Goal: Task Accomplishment & Management: Use online tool/utility

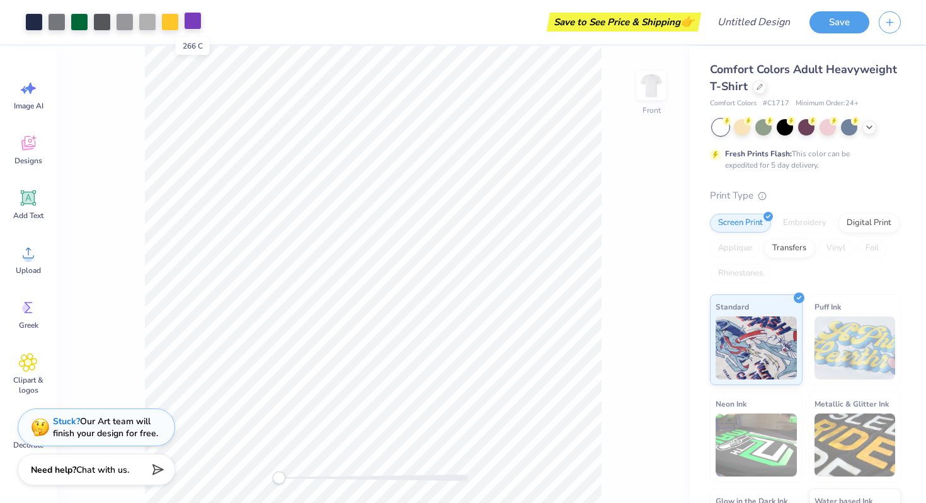
click at [195, 25] on div at bounding box center [193, 21] width 18 height 18
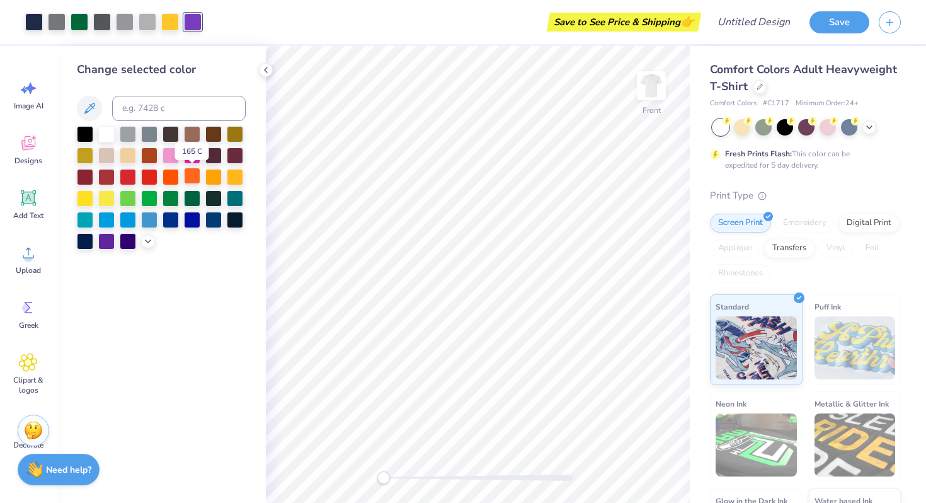
click at [189, 178] on div at bounding box center [192, 176] width 16 height 16
click at [190, 177] on div at bounding box center [192, 176] width 16 height 16
click at [151, 236] on icon at bounding box center [148, 240] width 10 height 10
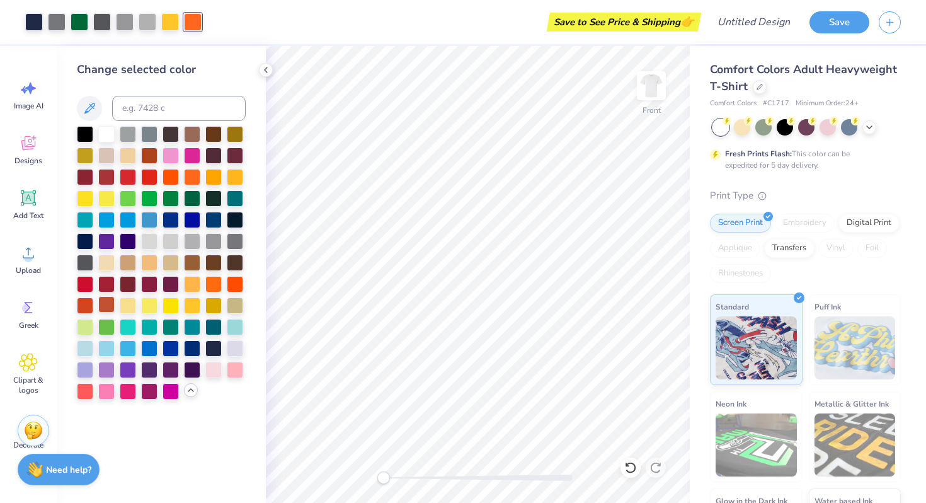
click at [109, 305] on div at bounding box center [106, 304] width 16 height 16
click at [88, 302] on div at bounding box center [85, 304] width 16 height 16
click at [104, 304] on div at bounding box center [106, 304] width 16 height 16
click at [171, 22] on div at bounding box center [170, 21] width 18 height 18
click at [86, 306] on div at bounding box center [85, 304] width 16 height 16
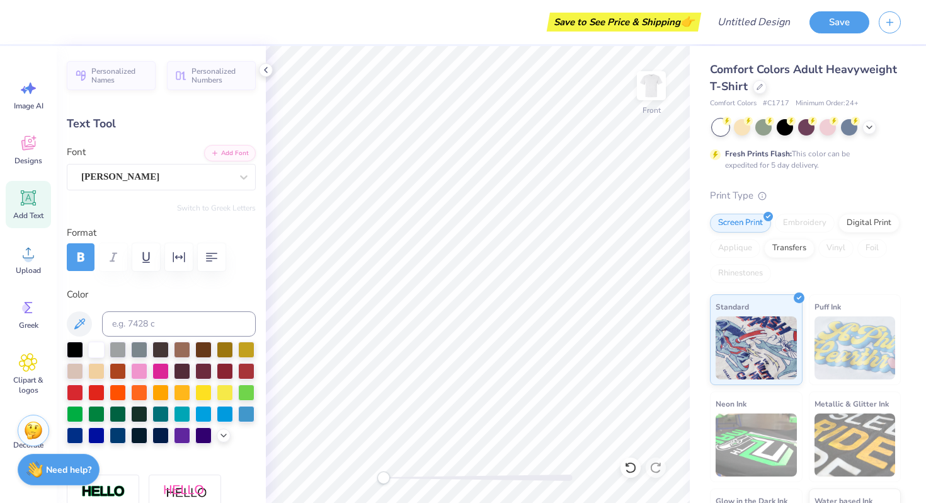
type textarea "AUSTIN,"
type input "1.00"
type input "0.42"
type input "12.73"
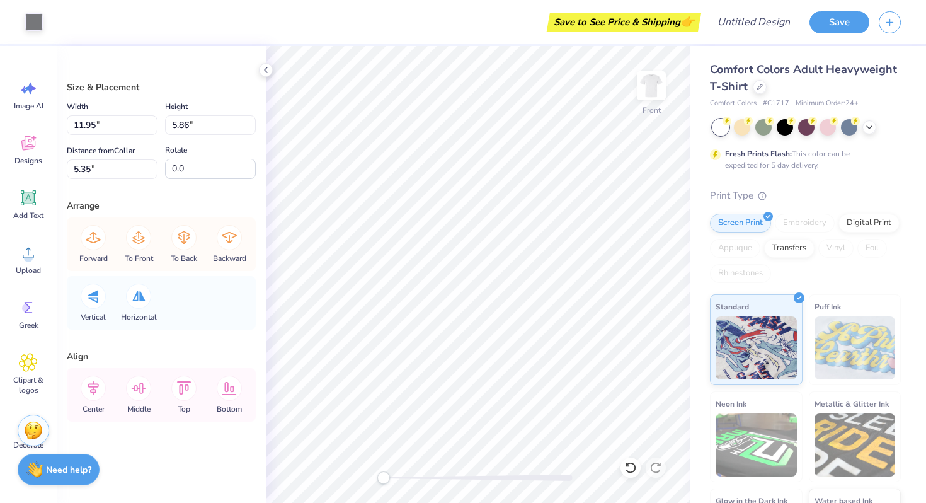
type input "11.99"
type input "5.99"
type input "5.34"
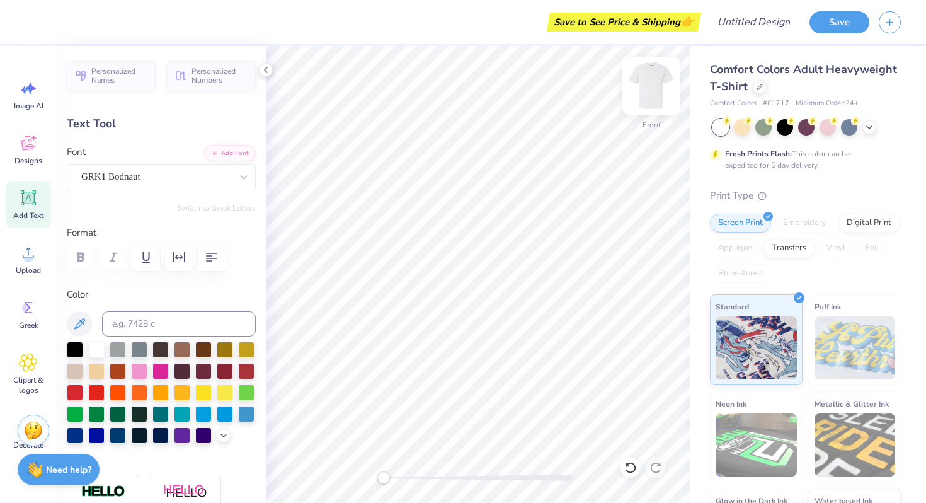
scroll to position [0, 0]
paste textarea "("
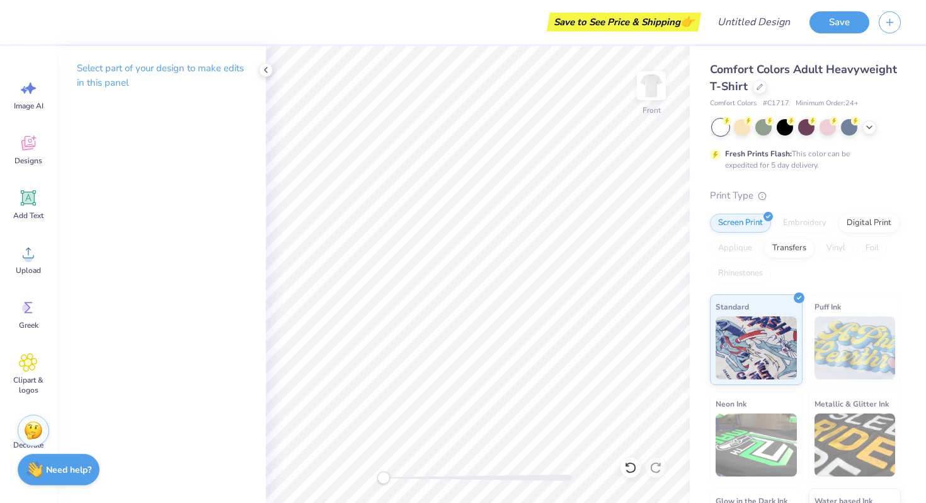
type textarea "A"
type textarea "akpsi"
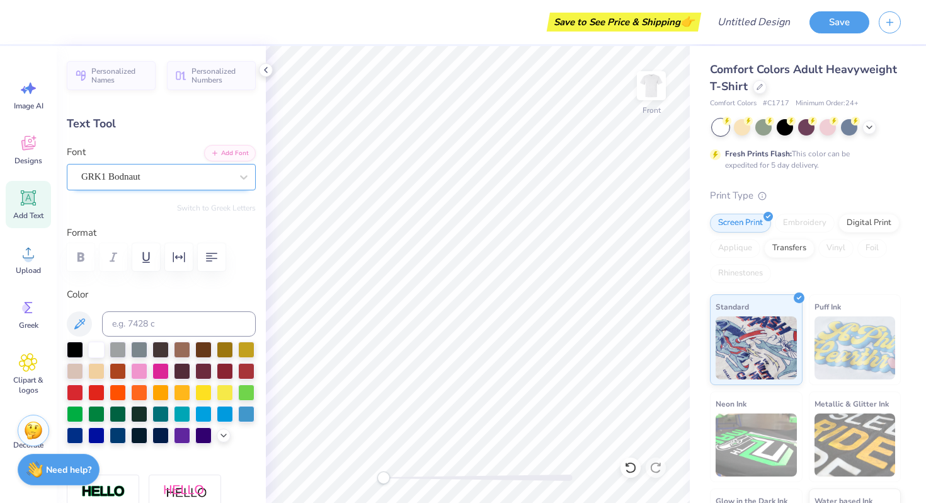
type textarea "AK"
click at [135, 180] on div "GRK1 Bodnaut" at bounding box center [156, 177] width 152 height 20
click at [135, 180] on span "GRK1 Bodnaut" at bounding box center [110, 176] width 59 height 14
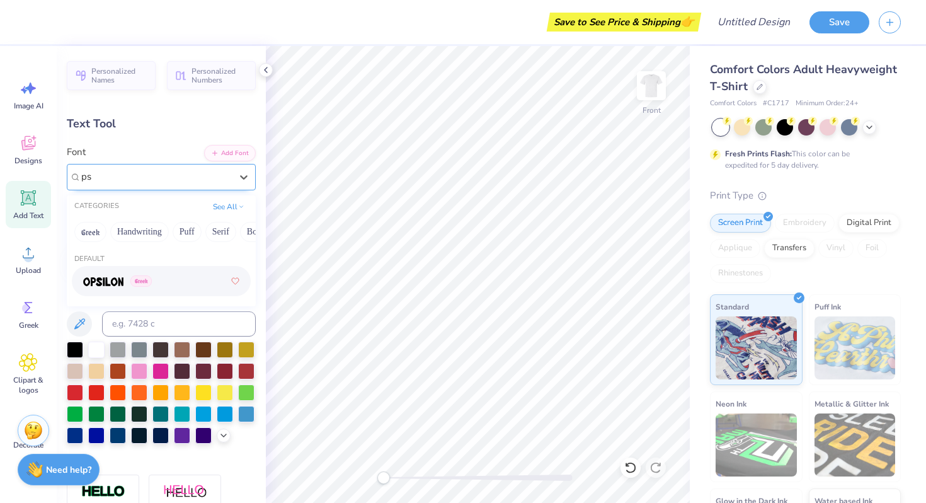
type input "p"
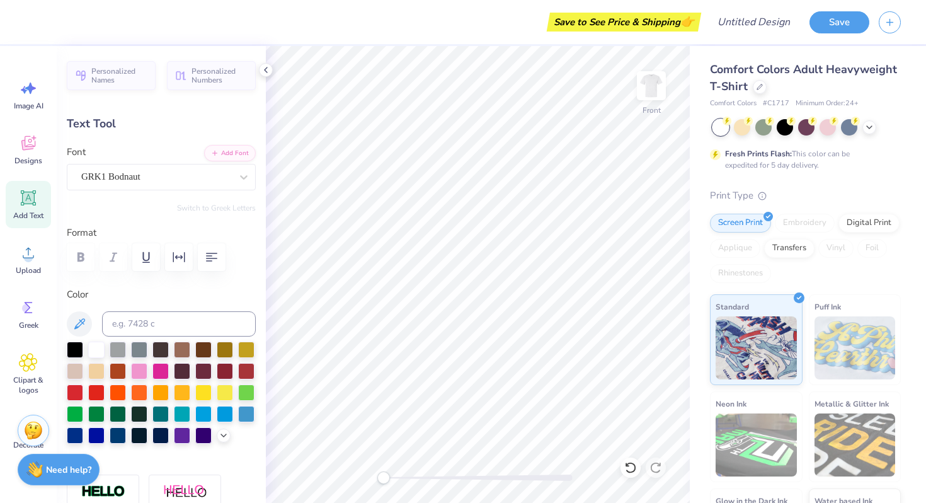
type textarea "AKpsi"
type input "2.01"
type input "0.50"
type input "8.86"
click at [266, 70] on icon at bounding box center [266, 70] width 10 height 10
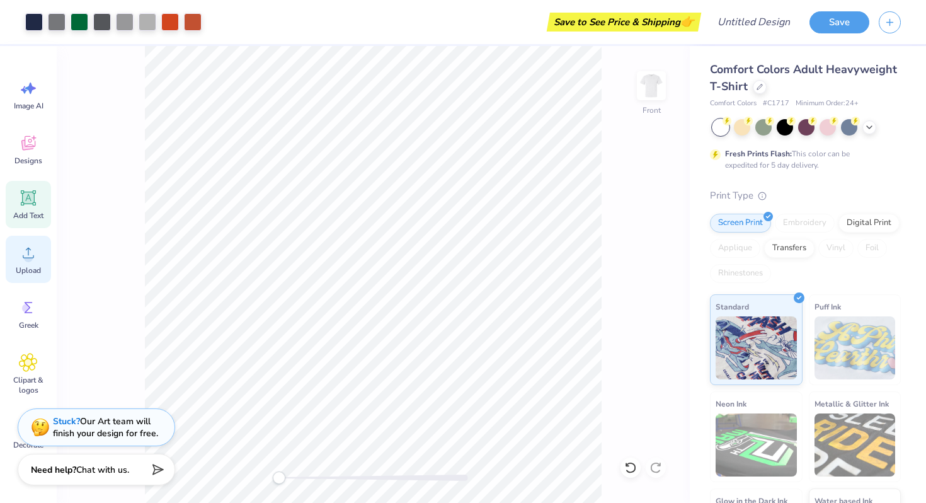
type input "0.0"
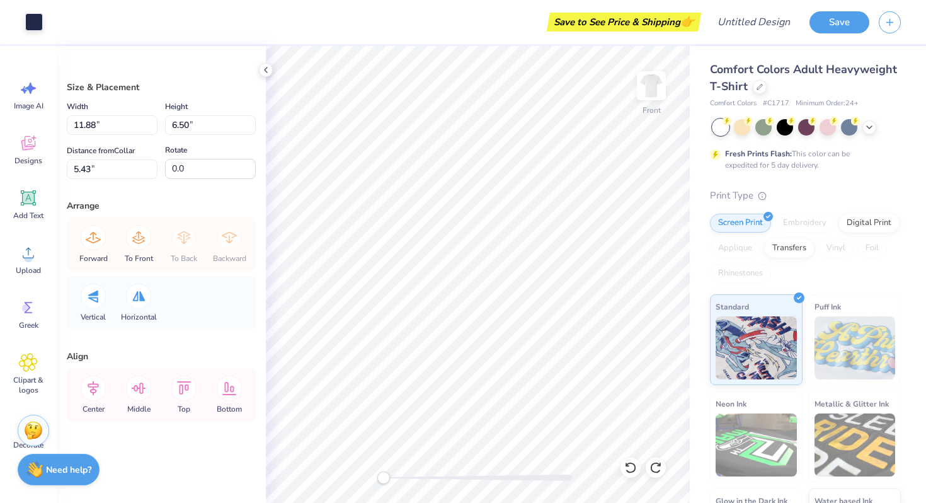
type input "5.43"
click at [265, 68] on polyline at bounding box center [266, 69] width 3 height 5
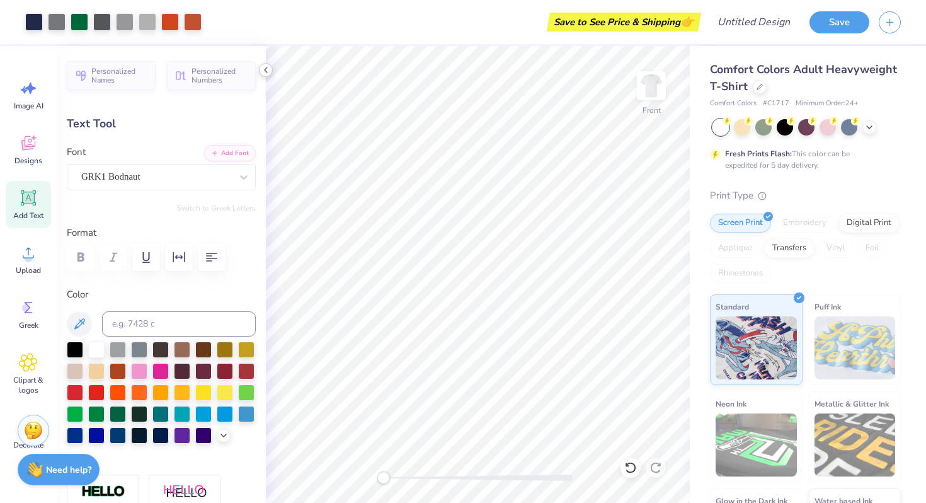
type input "1.24"
type input "0.31"
type input "8.84"
type input "-4.1"
type input "1.80"
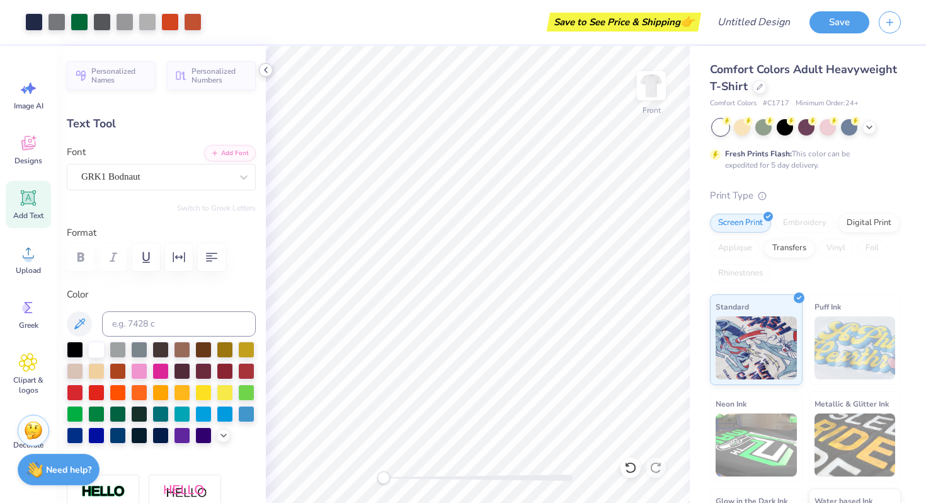
type input "0.44"
type input "8.64"
type input "0.0"
type input "8.89"
type input "0.0"
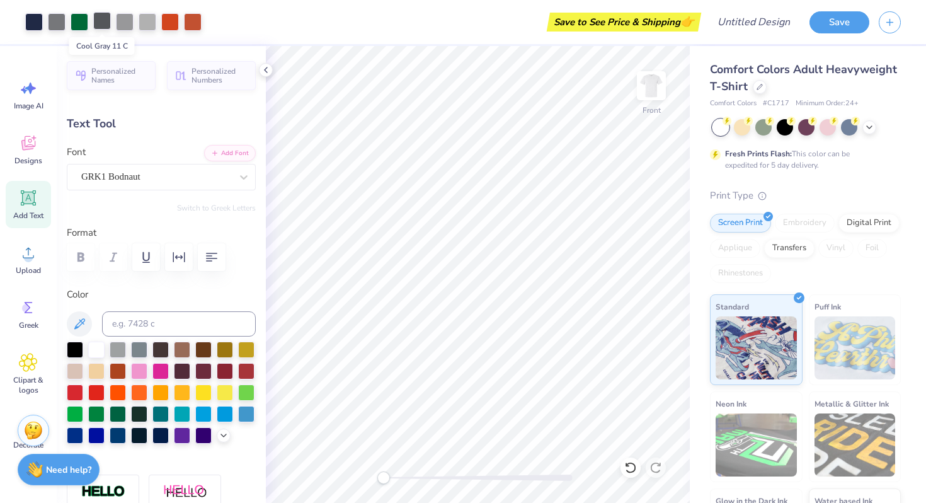
click at [100, 21] on div at bounding box center [102, 21] width 18 height 18
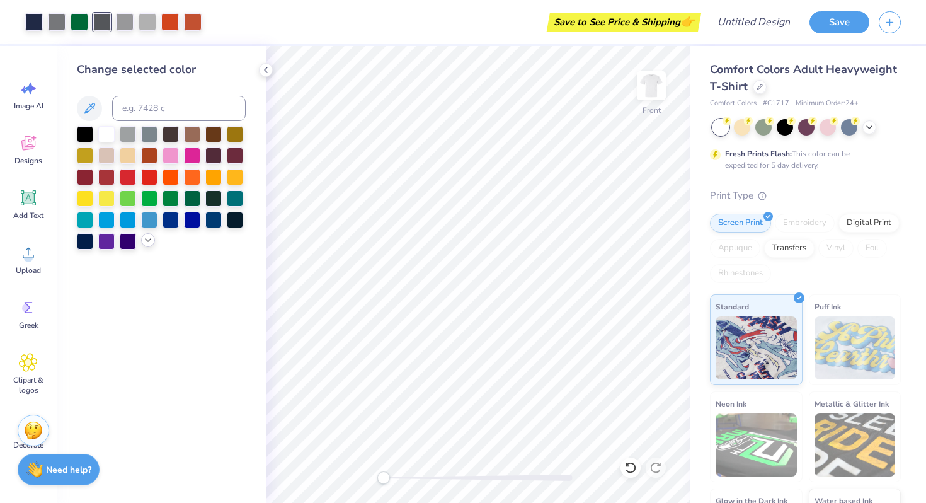
click at [143, 240] on icon at bounding box center [148, 240] width 10 height 10
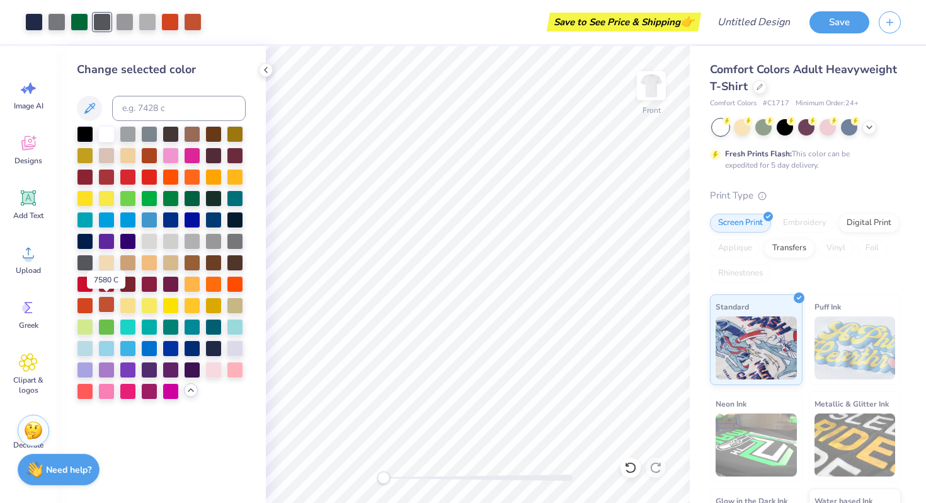
click at [104, 302] on div at bounding box center [106, 304] width 16 height 16
click at [83, 259] on div at bounding box center [85, 261] width 16 height 16
click at [35, 21] on div at bounding box center [34, 21] width 18 height 18
click at [103, 303] on div at bounding box center [106, 304] width 16 height 16
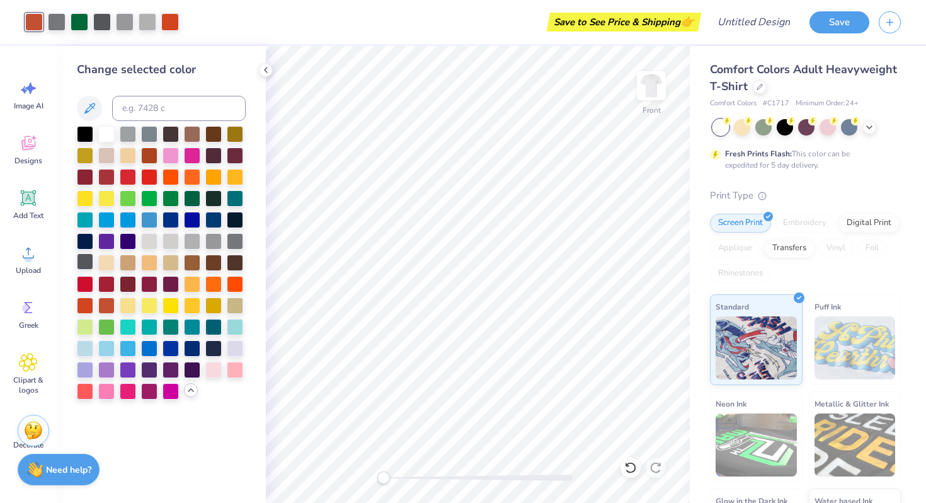
click at [85, 259] on div at bounding box center [85, 261] width 16 height 16
click at [100, 21] on div at bounding box center [102, 21] width 18 height 18
click at [102, 306] on div at bounding box center [106, 304] width 16 height 16
click at [125, 132] on div at bounding box center [128, 133] width 16 height 16
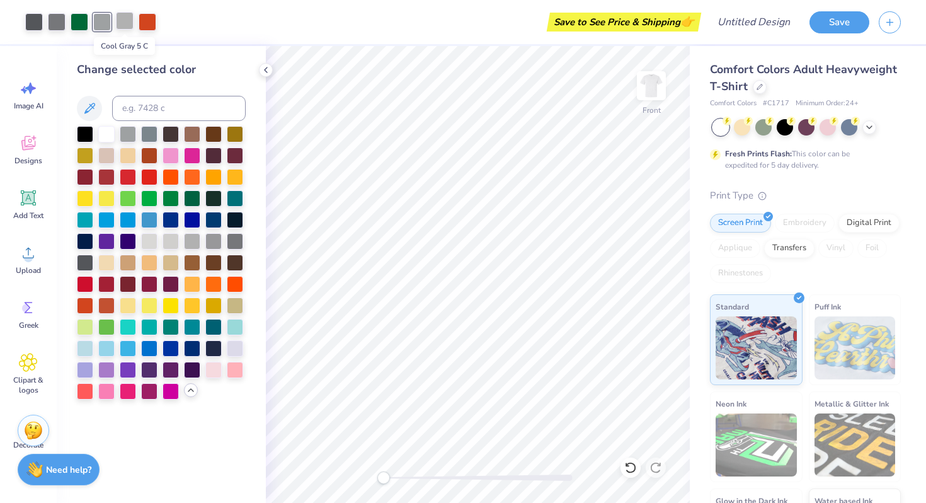
click at [125, 18] on div at bounding box center [125, 21] width 18 height 18
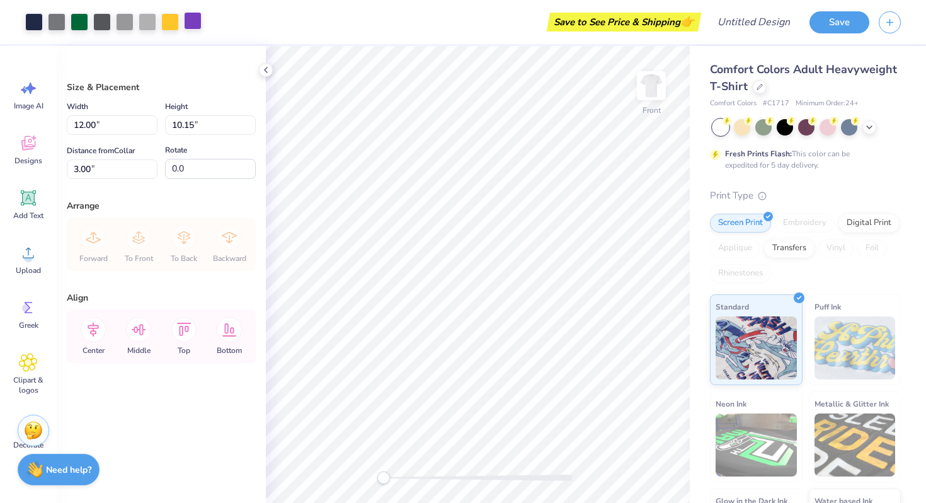
click at [194, 20] on div at bounding box center [193, 21] width 18 height 18
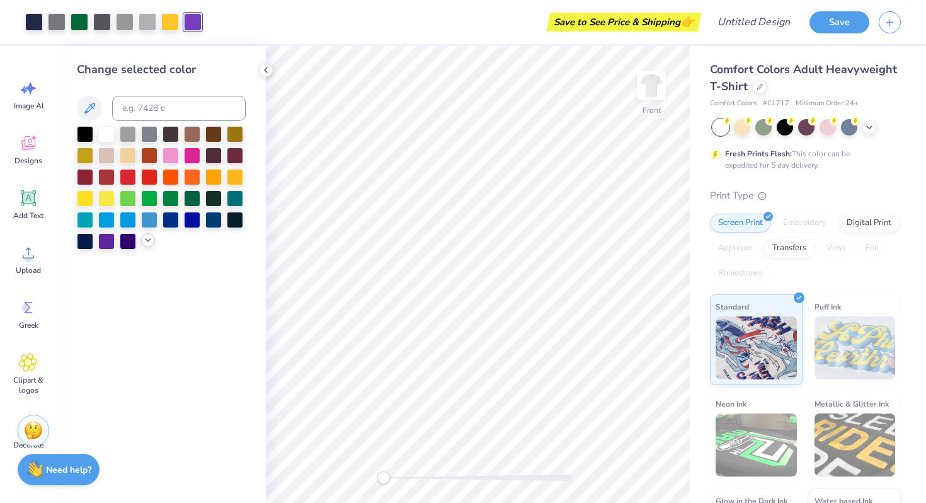
click at [147, 244] on icon at bounding box center [148, 240] width 10 height 10
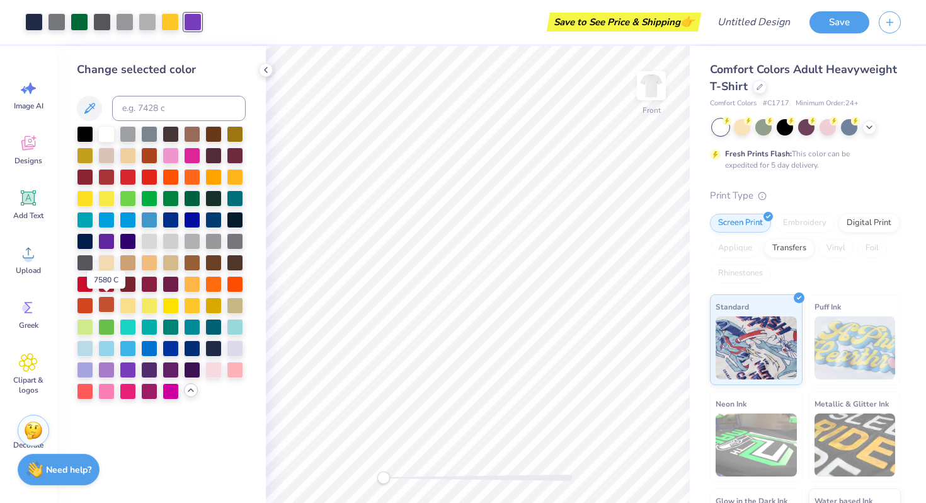
click at [105, 303] on div at bounding box center [106, 304] width 16 height 16
click at [168, 24] on div at bounding box center [170, 21] width 18 height 18
click at [150, 157] on div at bounding box center [149, 154] width 16 height 16
click at [88, 303] on div at bounding box center [85, 304] width 16 height 16
click at [191, 26] on div at bounding box center [193, 21] width 18 height 18
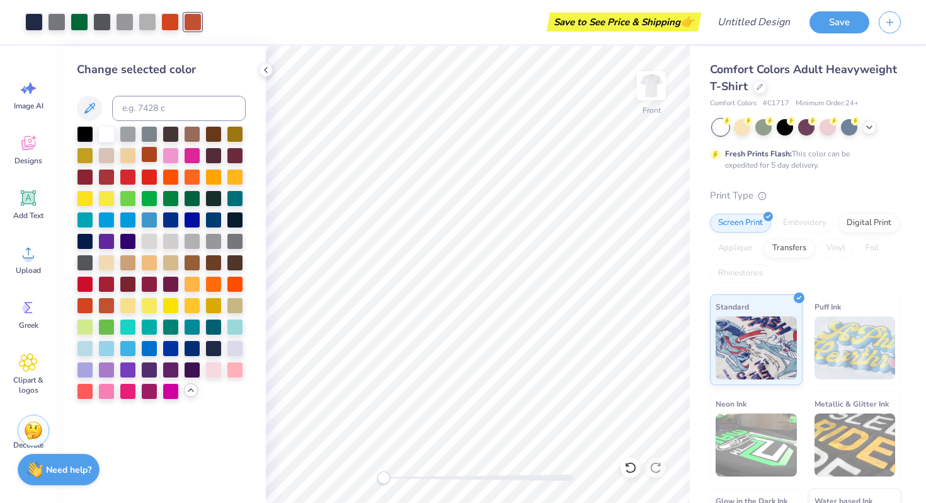
click at [142, 151] on div at bounding box center [149, 154] width 16 height 16
click at [172, 25] on div at bounding box center [170, 21] width 18 height 18
click at [132, 242] on div at bounding box center [128, 240] width 16 height 16
click at [186, 217] on div at bounding box center [192, 218] width 16 height 16
click at [79, 305] on div at bounding box center [85, 304] width 16 height 16
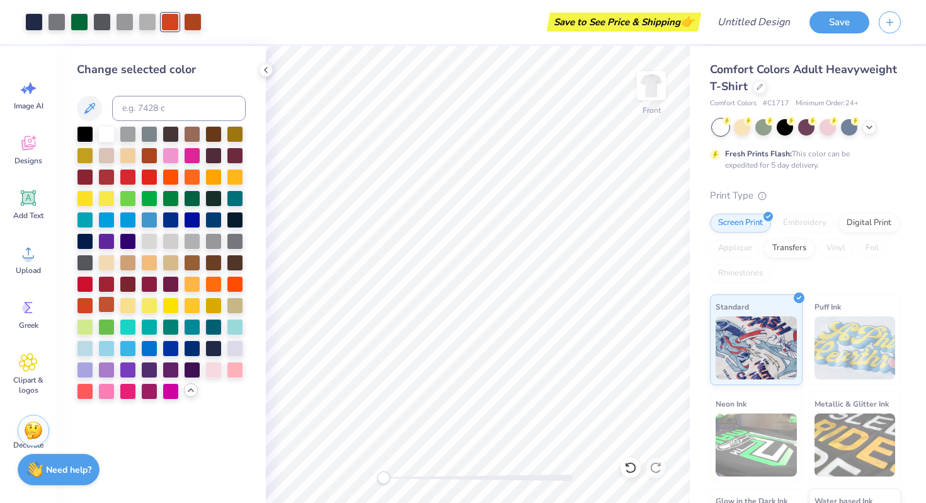
click at [103, 302] on div at bounding box center [106, 304] width 16 height 16
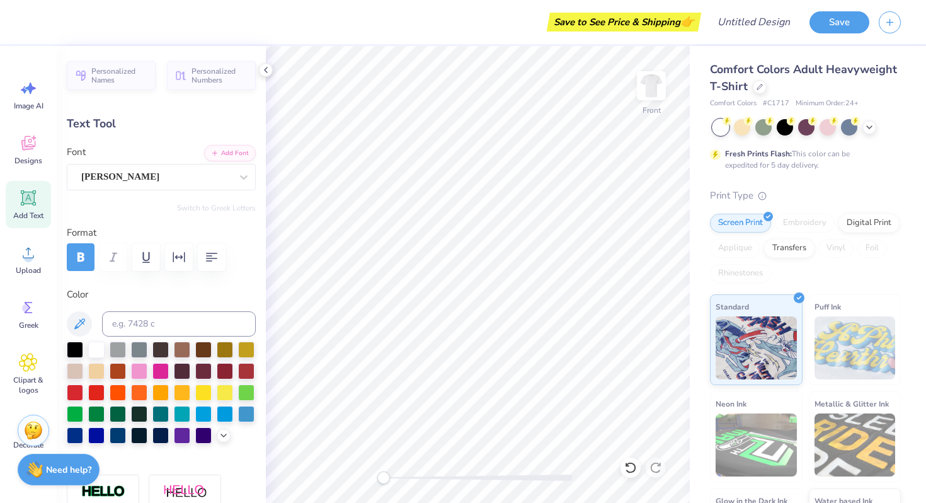
type textarea "W"
type textarea "AUSTIN"
type input "1.32"
type input "0.44"
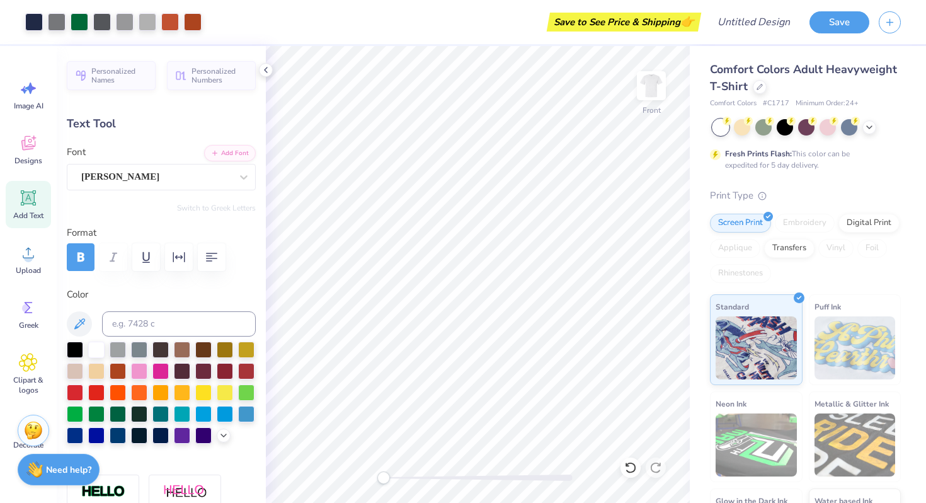
type input "8.89"
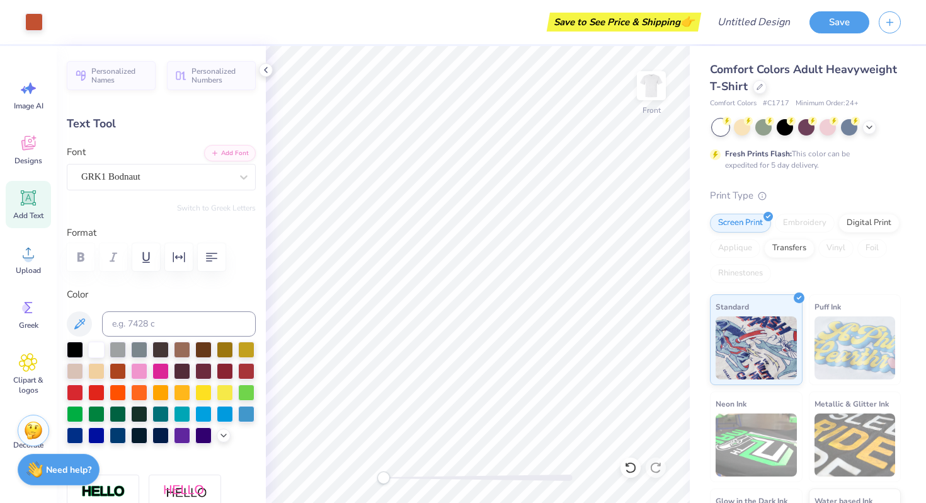
type input "-4.1"
type textarea "AKY"
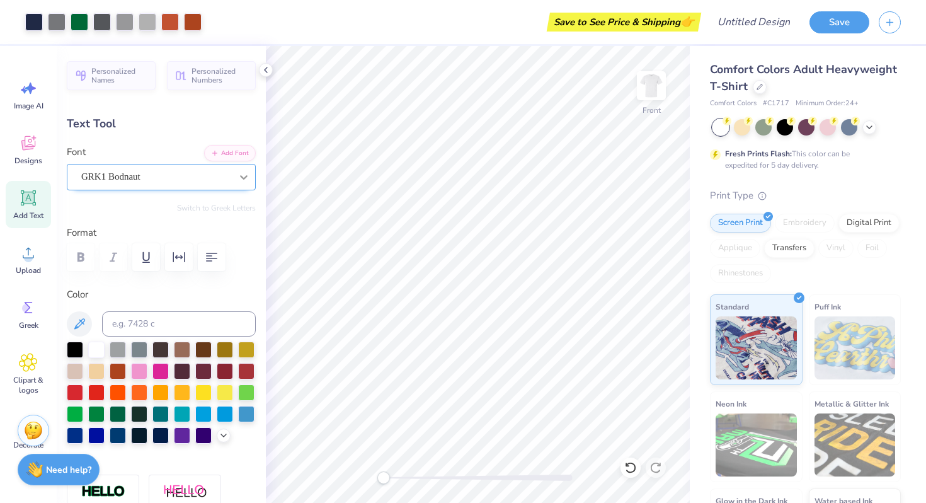
type input "0.0"
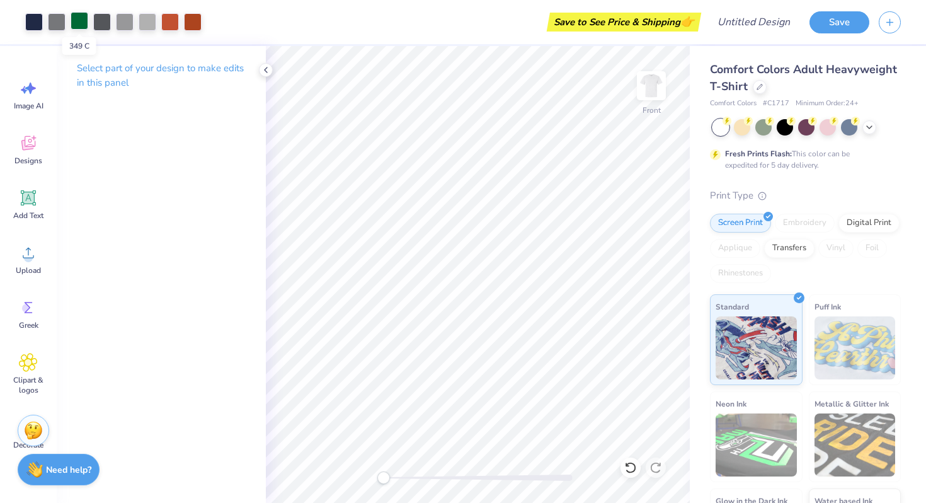
click at [83, 22] on div at bounding box center [80, 21] width 18 height 18
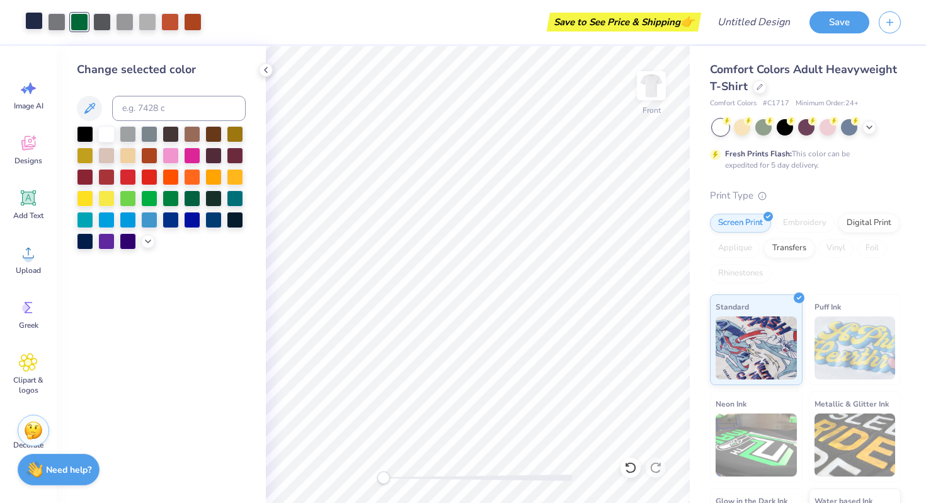
click at [35, 25] on div at bounding box center [34, 21] width 18 height 18
click at [149, 243] on icon at bounding box center [148, 240] width 10 height 10
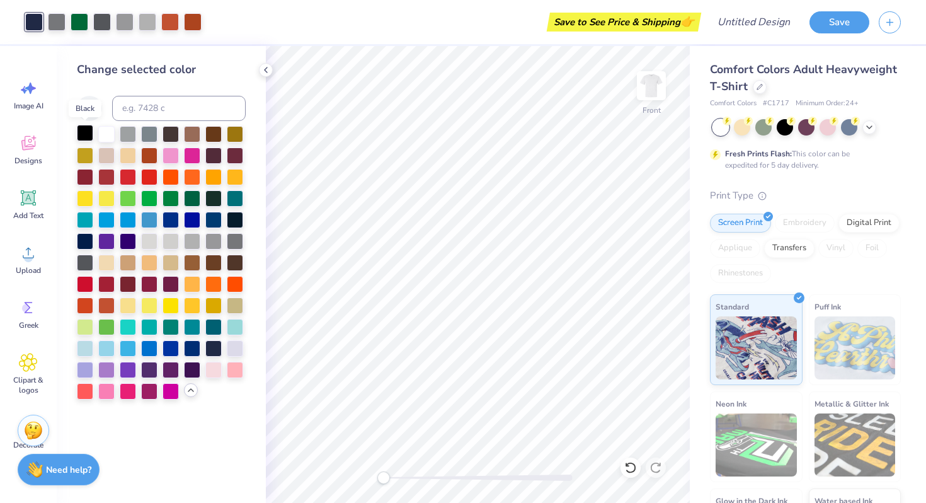
click at [83, 132] on div at bounding box center [85, 133] width 16 height 16
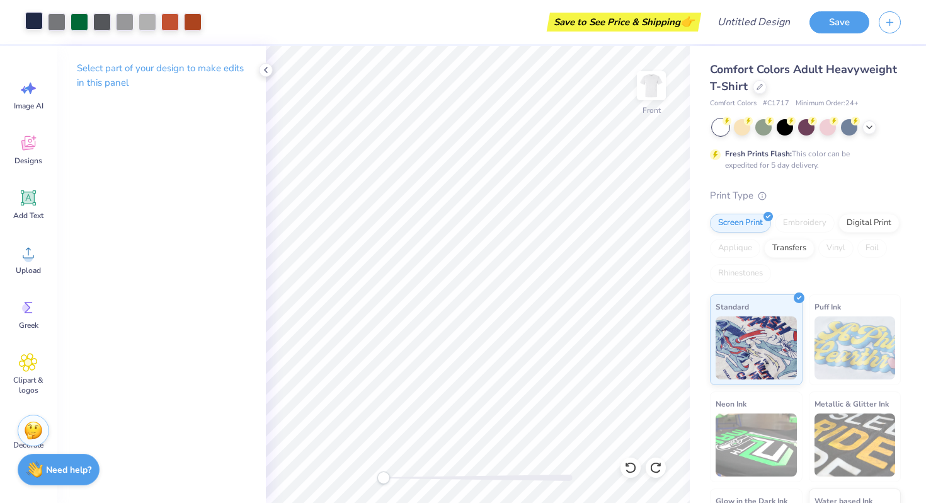
click at [31, 21] on div at bounding box center [34, 21] width 18 height 18
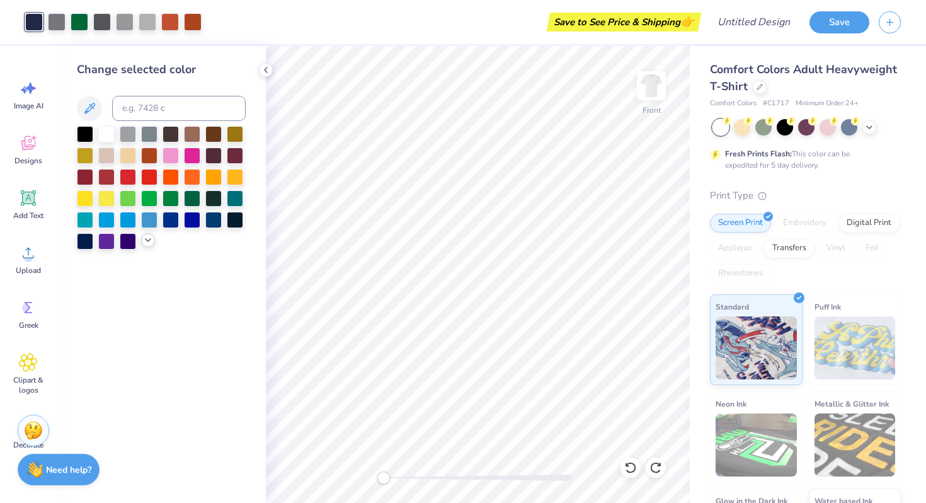
click at [147, 243] on icon at bounding box center [148, 240] width 10 height 10
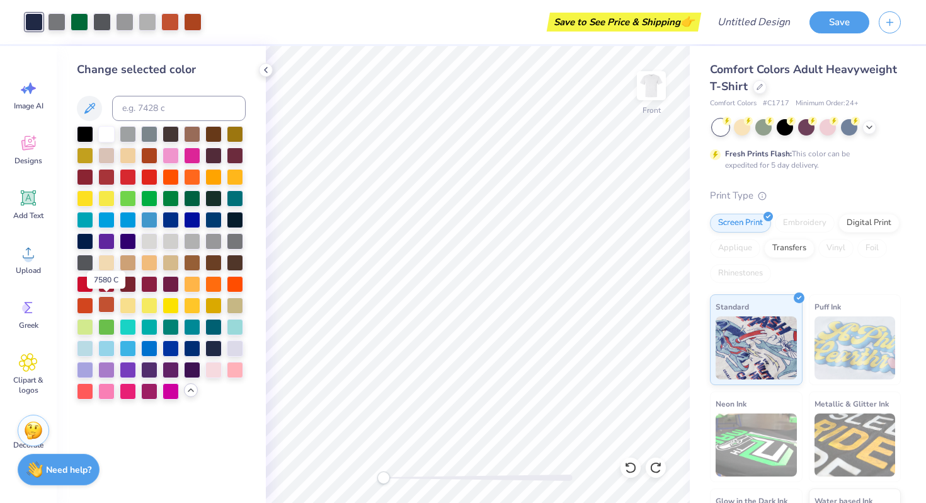
click at [105, 307] on div at bounding box center [106, 304] width 16 height 16
click at [81, 134] on div at bounding box center [85, 133] width 16 height 16
click at [86, 239] on div at bounding box center [85, 240] width 16 height 16
click at [84, 263] on div at bounding box center [85, 261] width 16 height 16
click at [217, 154] on div at bounding box center [213, 154] width 16 height 16
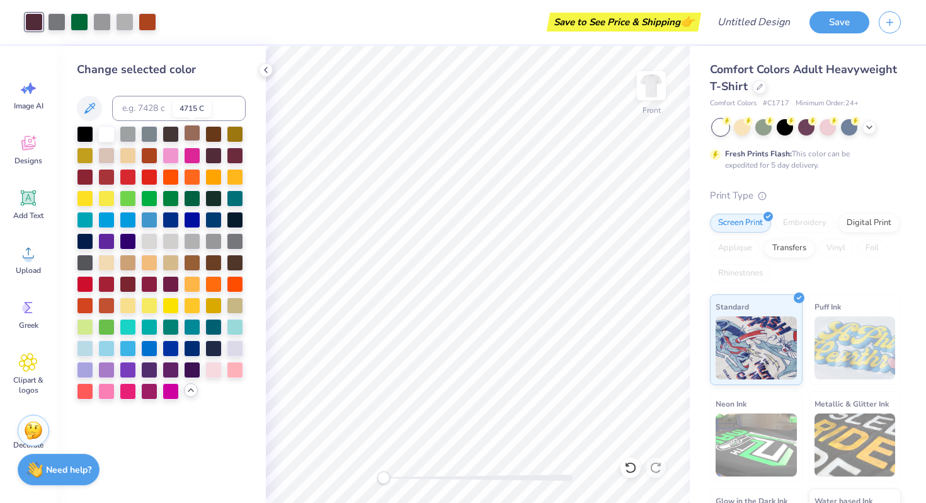
click at [191, 132] on div at bounding box center [192, 133] width 16 height 16
click at [150, 157] on div at bounding box center [149, 154] width 16 height 16
click at [235, 219] on div at bounding box center [235, 218] width 16 height 16
click at [215, 201] on div at bounding box center [213, 197] width 16 height 16
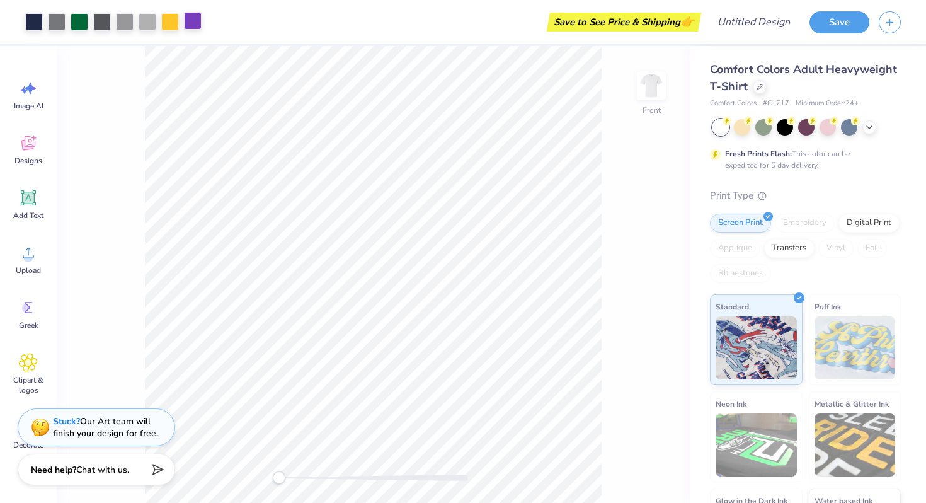
click at [190, 17] on div at bounding box center [193, 21] width 18 height 18
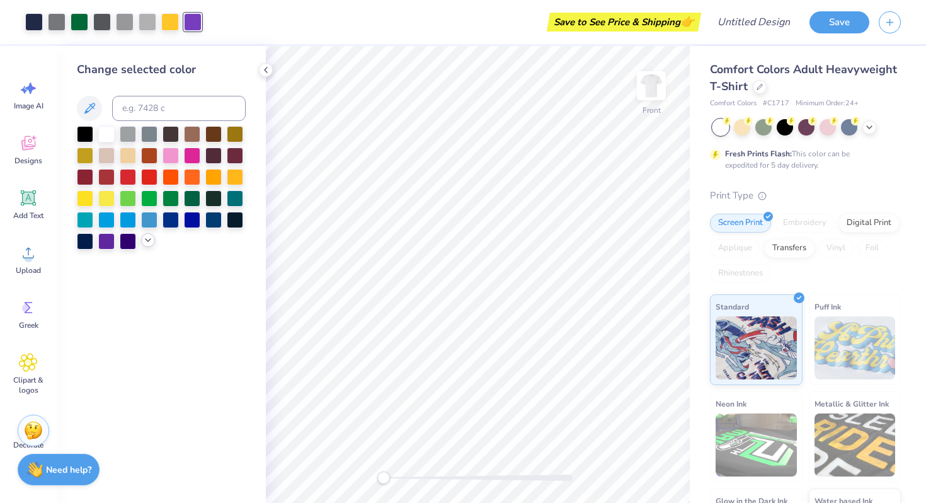
click at [148, 238] on icon at bounding box center [148, 240] width 10 height 10
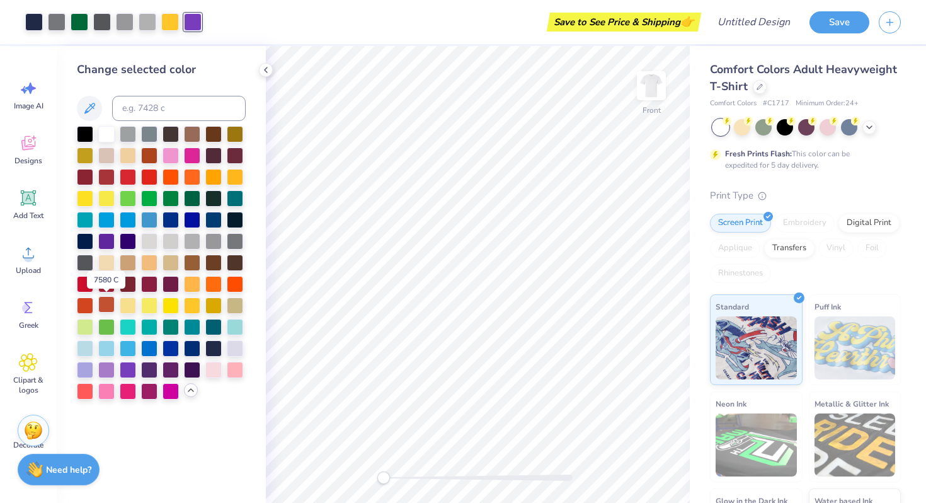
click at [105, 306] on div at bounding box center [106, 304] width 16 height 16
click at [175, 23] on div at bounding box center [170, 21] width 18 height 18
click at [81, 307] on div at bounding box center [85, 304] width 16 height 16
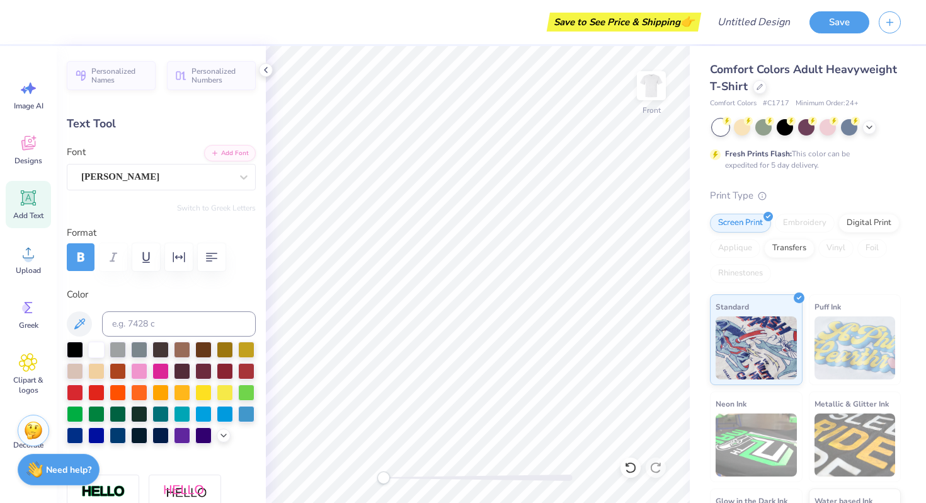
type textarea "F"
type textarea "AUSTIN"
type input "1.32"
type input "0.44"
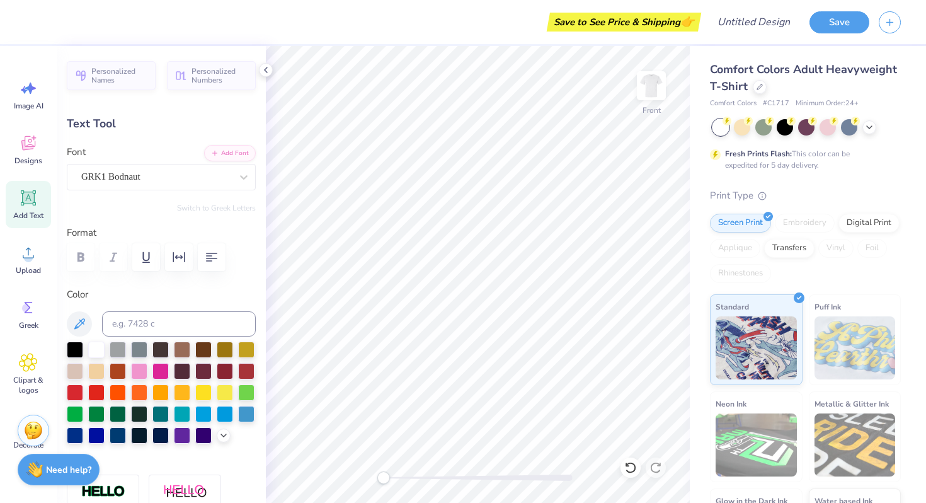
type input "8.89"
type input "-4.1"
type textarea "AKY"
type input "0.0"
click at [656, 94] on img at bounding box center [651, 85] width 50 height 50
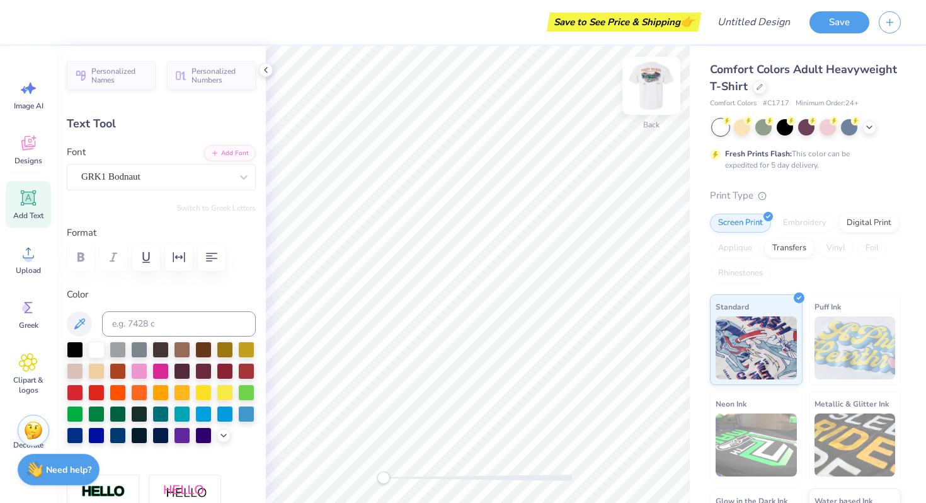
click at [651, 92] on img at bounding box center [651, 85] width 50 height 50
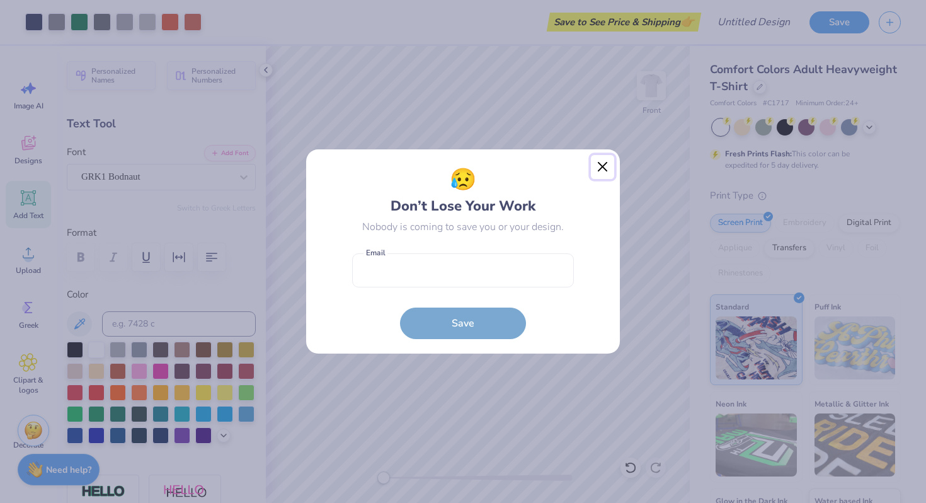
click at [603, 168] on button "Close" at bounding box center [603, 167] width 24 height 24
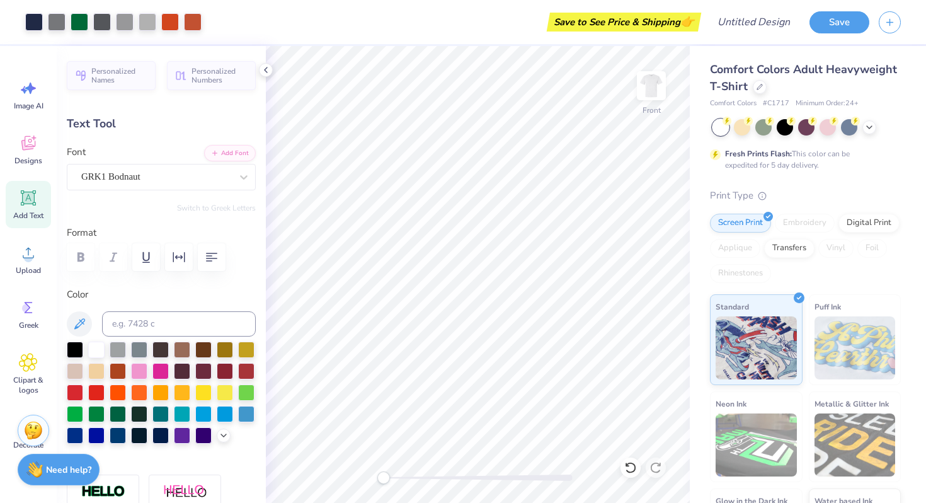
type input "1.41"
type input "0.45"
type input "8.88"
type input "-4.1"
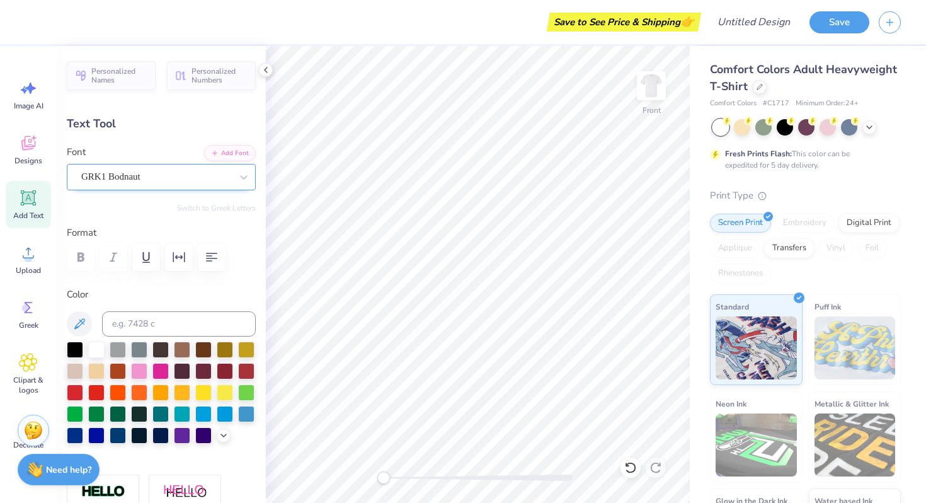
click at [141, 168] on div at bounding box center [156, 176] width 150 height 17
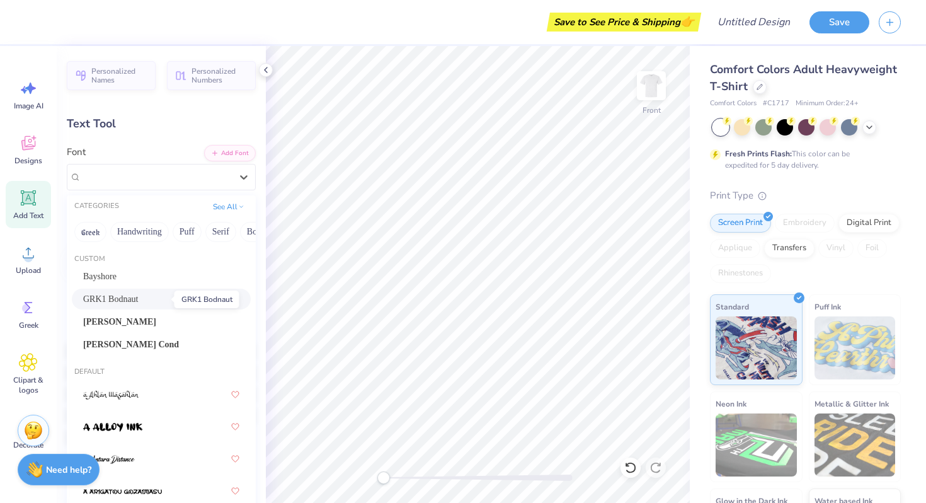
drag, startPoint x: 172, startPoint y: 294, endPoint x: 91, endPoint y: 293, distance: 81.3
click at [91, 293] on div "GRK1 Bodnaut" at bounding box center [161, 298] width 156 height 13
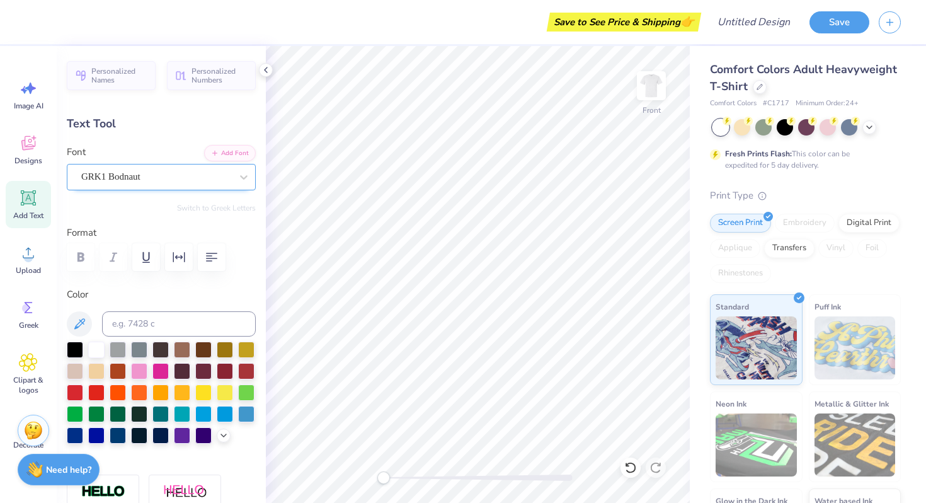
click at [188, 184] on div at bounding box center [156, 176] width 150 height 17
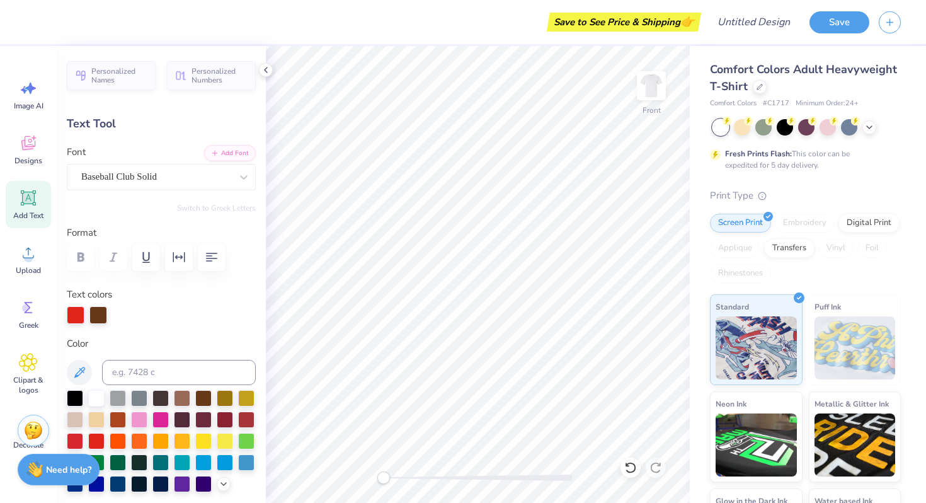
scroll to position [1, 0]
type textarea "AKPSI"
type input "14.53"
type input "5.29"
type input "1.93"
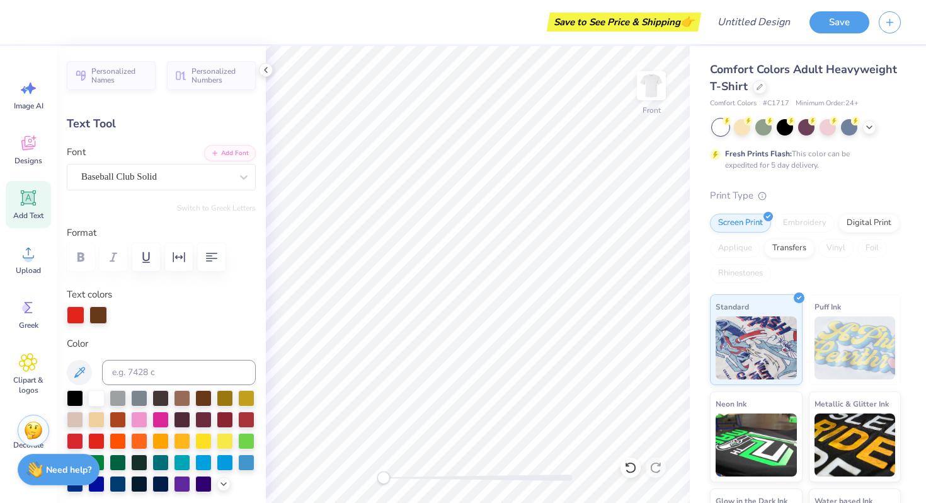
click at [266, 71] on polyline at bounding box center [266, 69] width 3 height 5
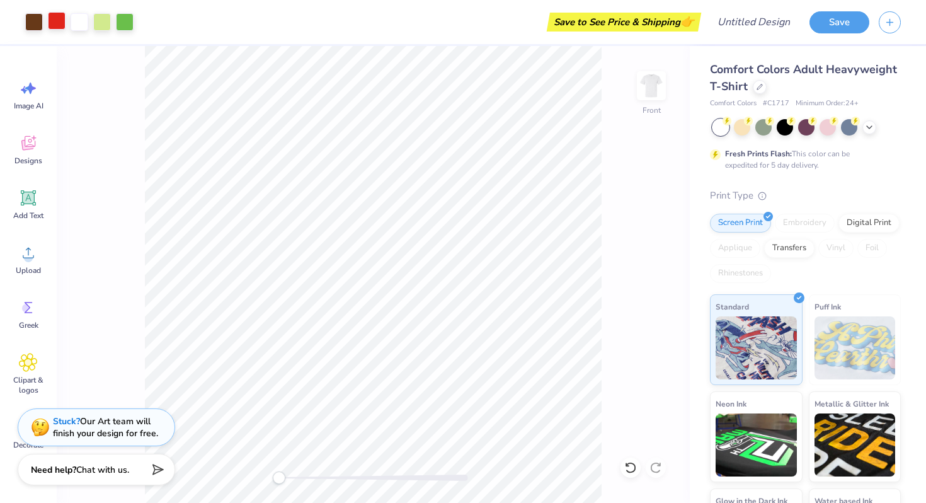
click at [57, 18] on div at bounding box center [57, 21] width 18 height 18
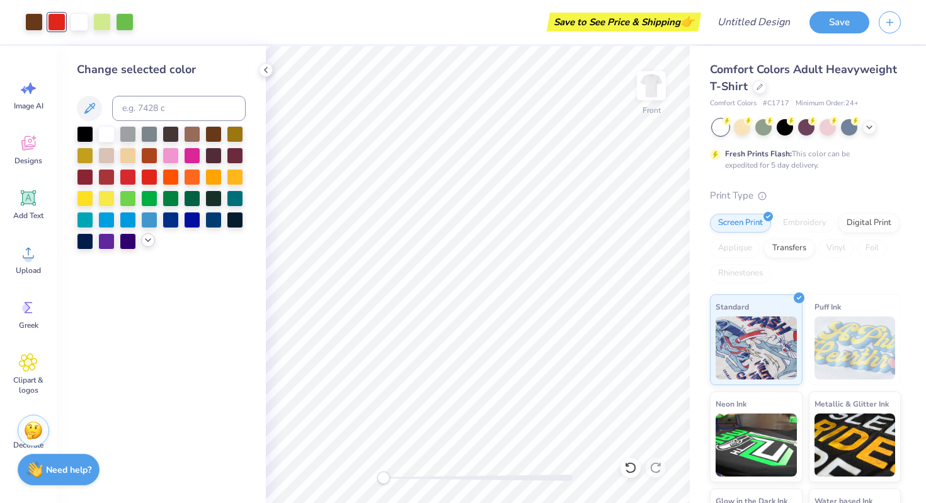
click at [146, 239] on polyline at bounding box center [148, 240] width 5 height 3
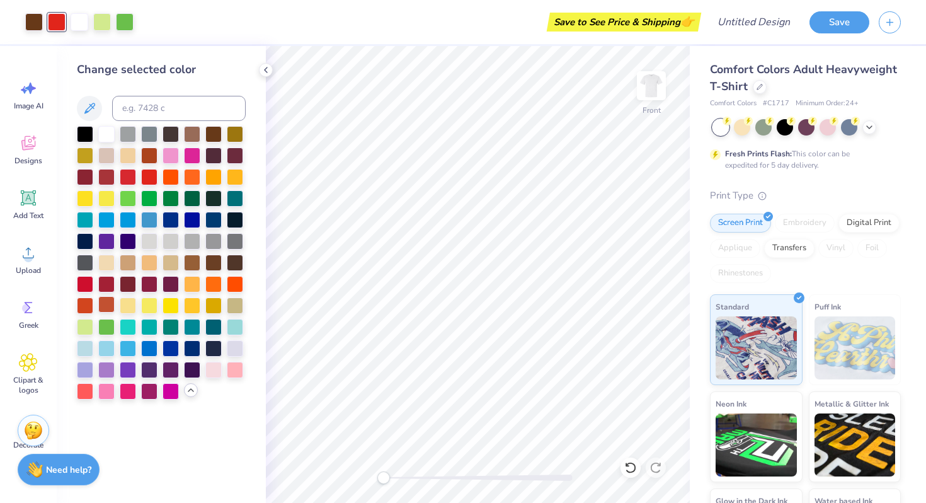
click at [105, 300] on div at bounding box center [106, 304] width 16 height 16
click at [31, 18] on div at bounding box center [34, 21] width 18 height 18
click at [146, 160] on div at bounding box center [149, 154] width 16 height 16
click at [88, 130] on div at bounding box center [85, 133] width 16 height 16
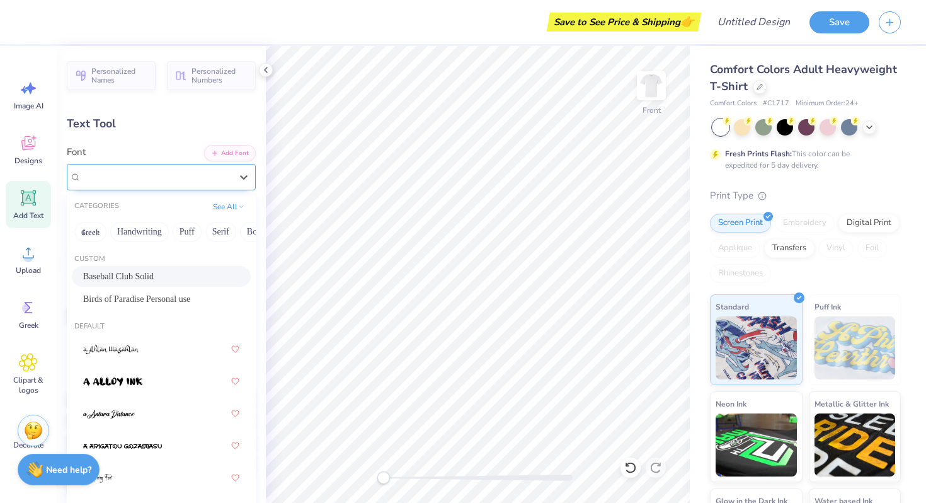
click at [131, 180] on div "Baseball Club Solid" at bounding box center [156, 177] width 152 height 20
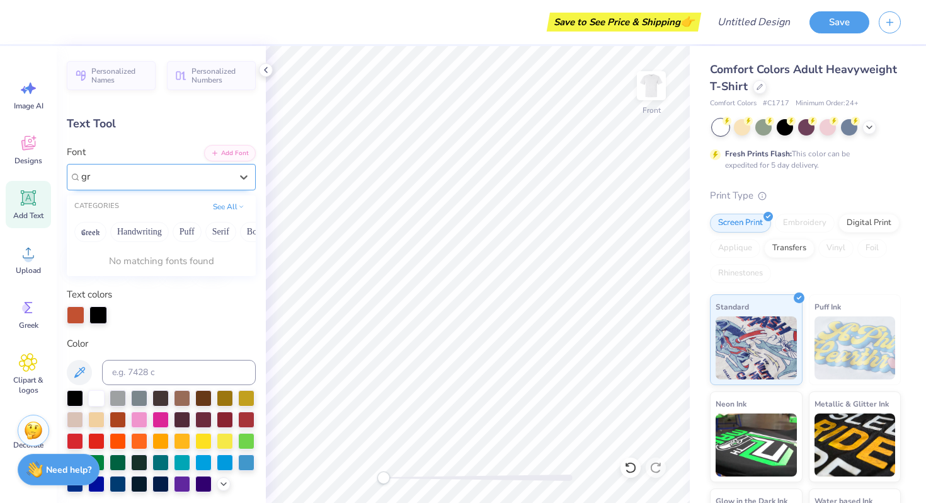
type input "g"
type input "GRK1 BODNAUT"
click at [135, 186] on div "Baseball Club Solid" at bounding box center [156, 177] width 152 height 20
type input "BOD"
type input "bodnaut"
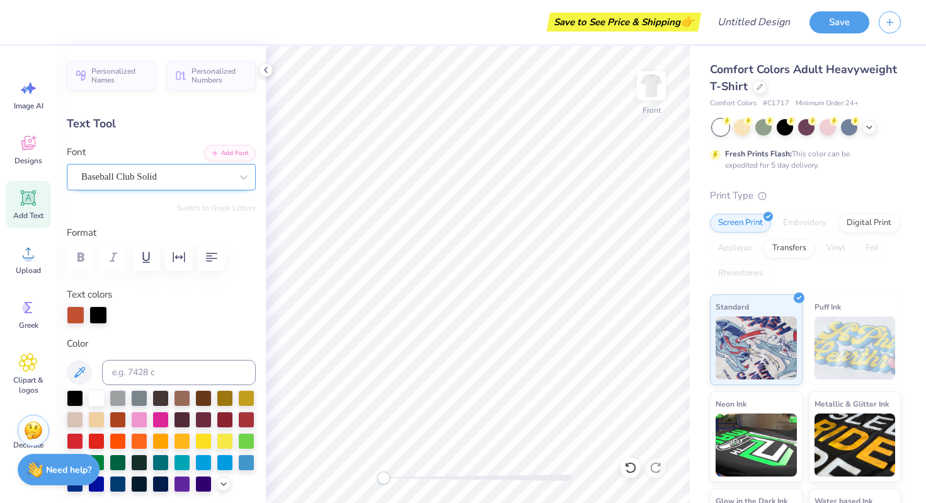
click at [161, 177] on div "Baseball Club Solid" at bounding box center [156, 177] width 152 height 20
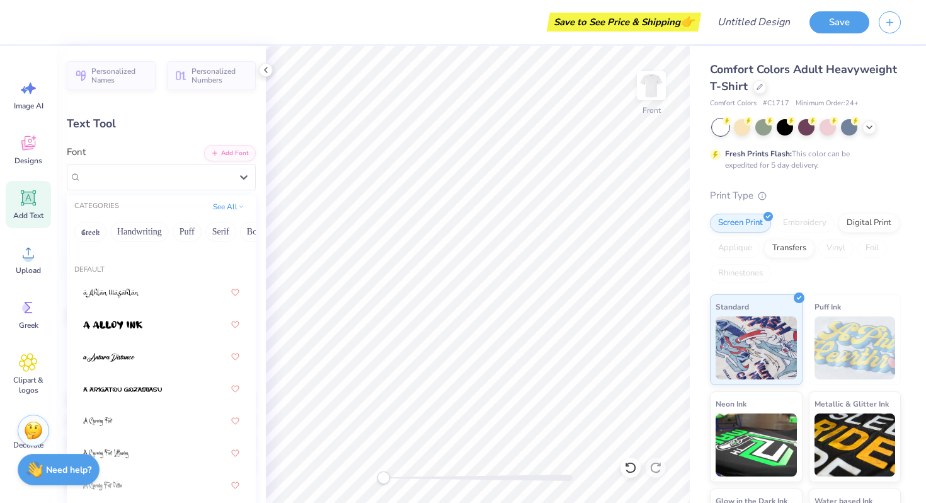
scroll to position [62, 0]
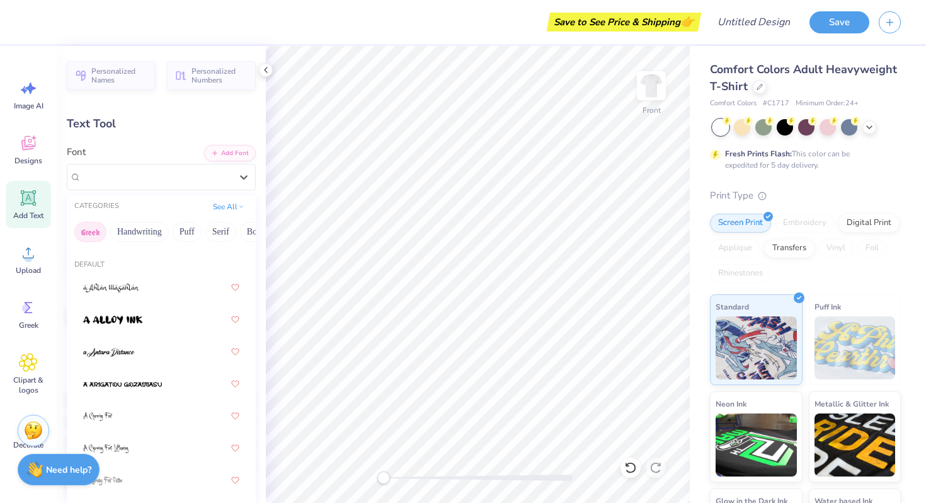
click at [91, 230] on button "Greek" at bounding box center [90, 232] width 32 height 20
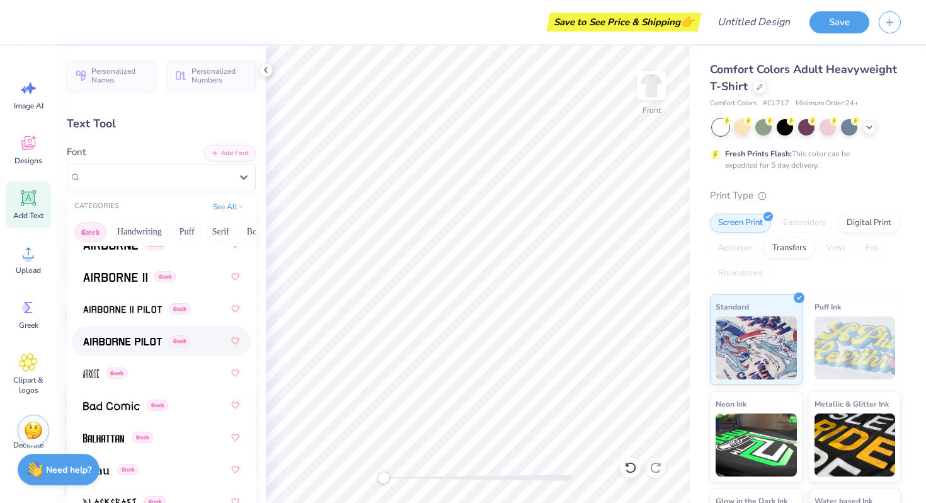
scroll to position [40, 0]
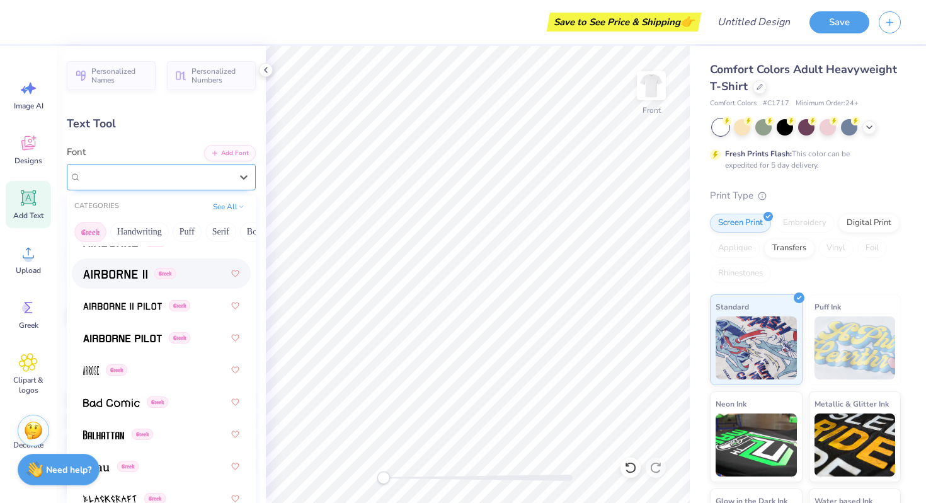
type input "d"
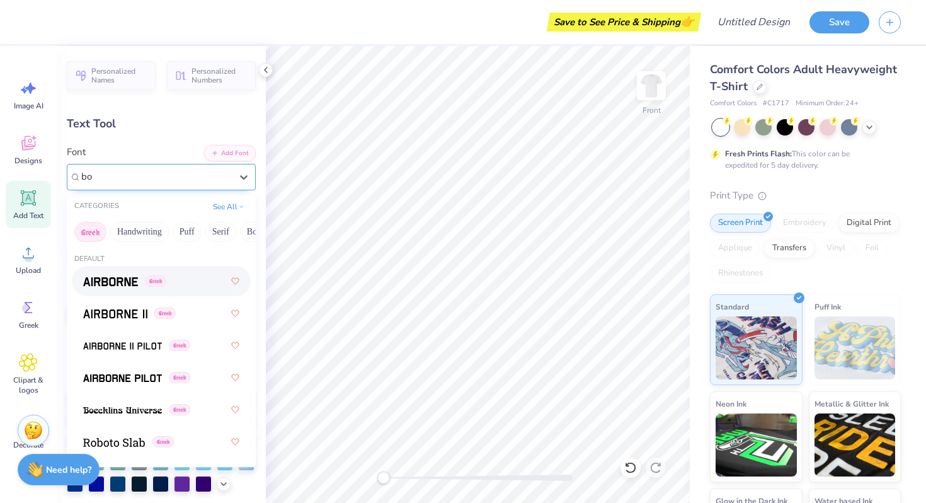
type input "bod"
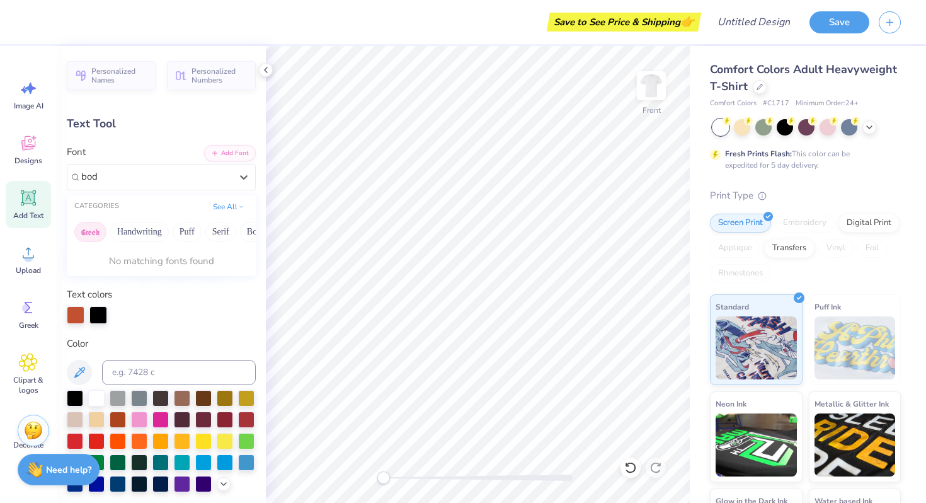
click at [95, 230] on button "Greek" at bounding box center [90, 232] width 32 height 20
click at [227, 203] on button "See All" at bounding box center [228, 205] width 39 height 13
click at [86, 234] on button "Greek" at bounding box center [90, 232] width 32 height 20
click at [89, 233] on button "Greek" at bounding box center [90, 232] width 32 height 20
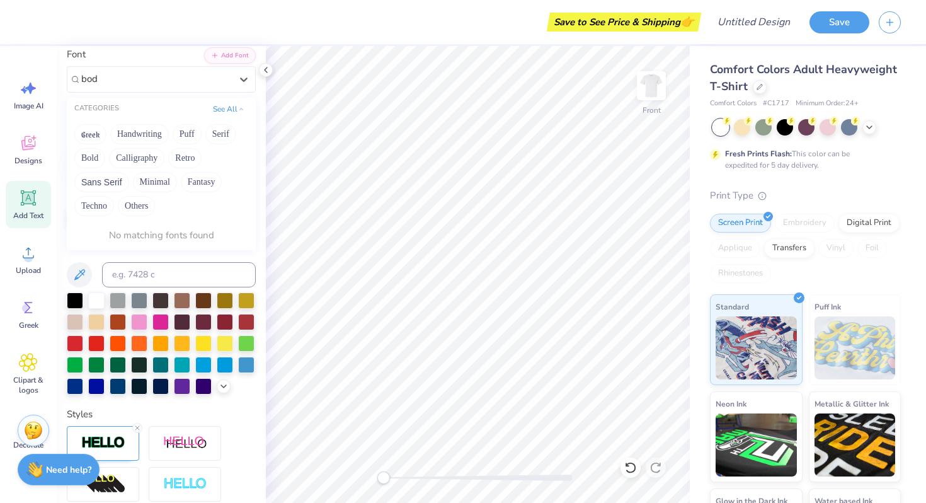
scroll to position [82, 0]
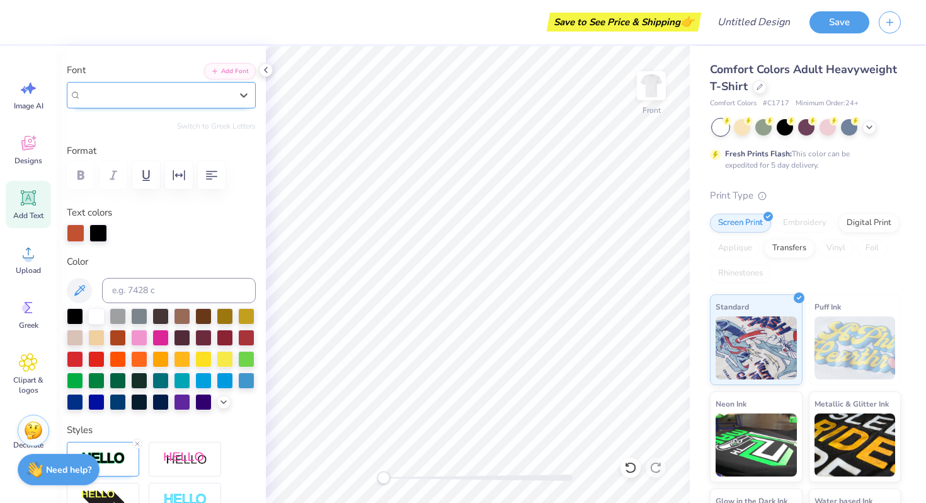
click at [106, 98] on div "Baseball Club Solid" at bounding box center [156, 95] width 152 height 20
type input "GRK1"
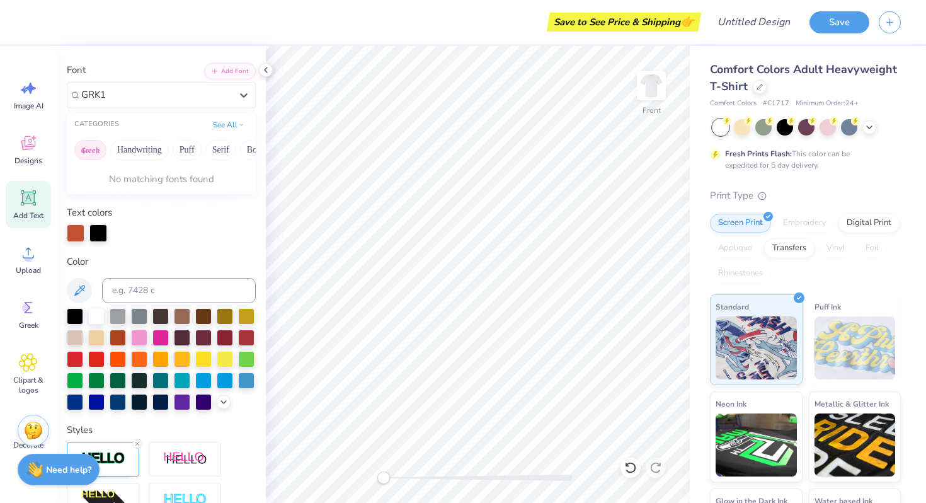
click at [93, 149] on button "Greek" at bounding box center [90, 150] width 32 height 20
click at [247, 96] on icon at bounding box center [243, 95] width 13 height 13
click at [239, 69] on button "Add Font" at bounding box center [230, 70] width 52 height 16
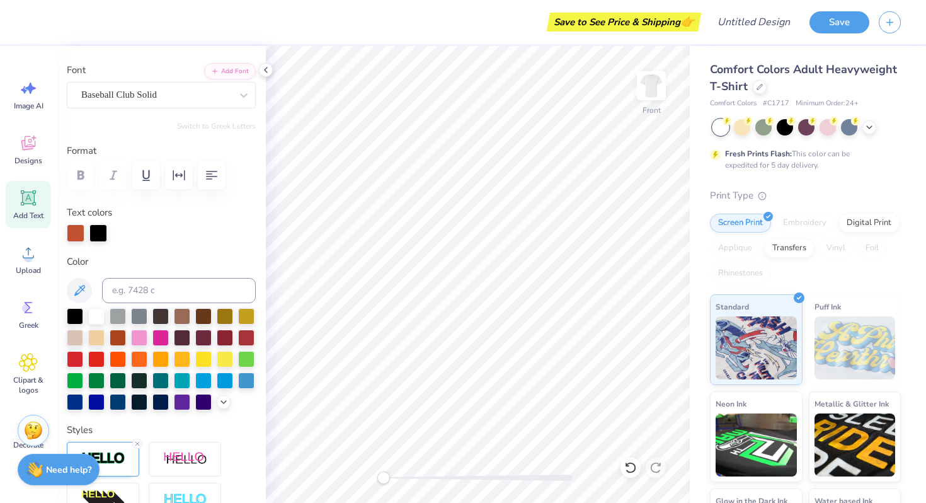
scroll to position [0, 0]
type textarea "A"
paste textarea "AKY"
type textarea "AKpsi"
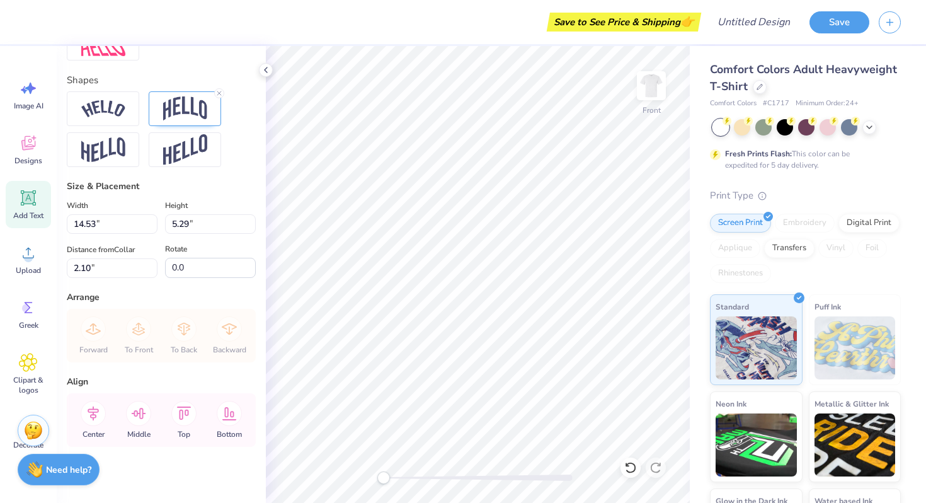
scroll to position [586, 0]
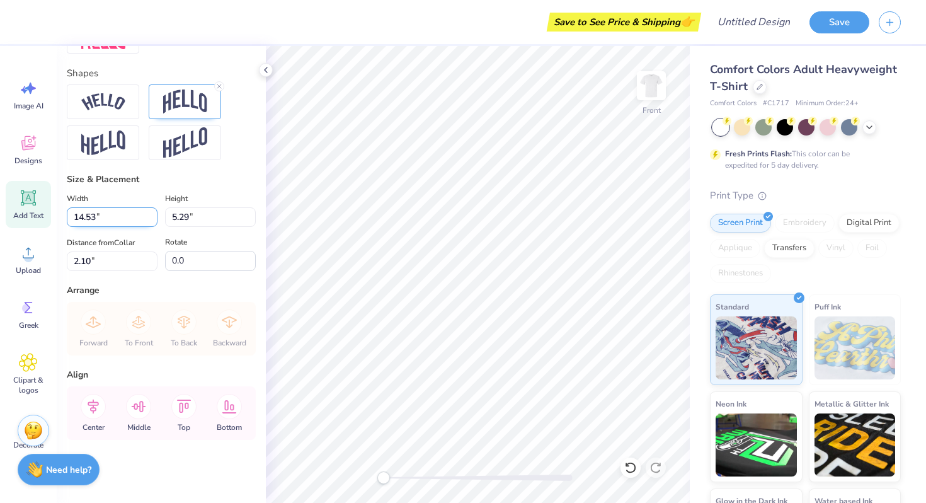
click at [129, 217] on input "14.53" at bounding box center [112, 217] width 91 height 20
click at [154, 223] on input "14.52" at bounding box center [112, 217] width 91 height 20
click at [154, 223] on input "14.51" at bounding box center [112, 217] width 91 height 20
click at [154, 223] on input "14.5" at bounding box center [112, 217] width 91 height 20
click at [154, 222] on input "14.49" at bounding box center [112, 217] width 91 height 20
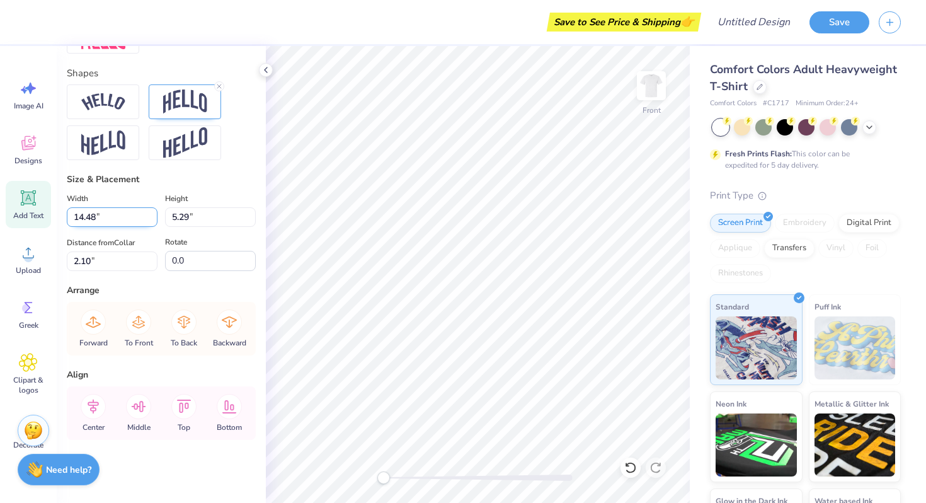
click at [153, 222] on input "14.48" at bounding box center [112, 217] width 91 height 20
click at [153, 222] on input "14.47" at bounding box center [112, 217] width 91 height 20
click at [153, 222] on input "14.46" at bounding box center [112, 217] width 91 height 20
click at [153, 222] on input "14.45" at bounding box center [112, 217] width 91 height 20
click at [153, 222] on input "14.44" at bounding box center [112, 217] width 91 height 20
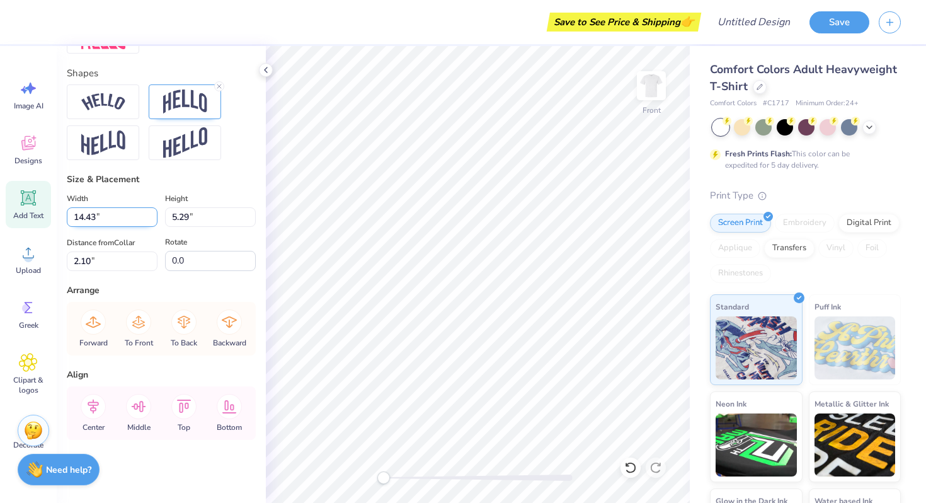
click at [153, 222] on input "14.43" at bounding box center [112, 217] width 91 height 20
type input "14.00"
click at [226, 289] on div "Arrange" at bounding box center [161, 289] width 189 height 13
type input "5.09"
type input "2.20"
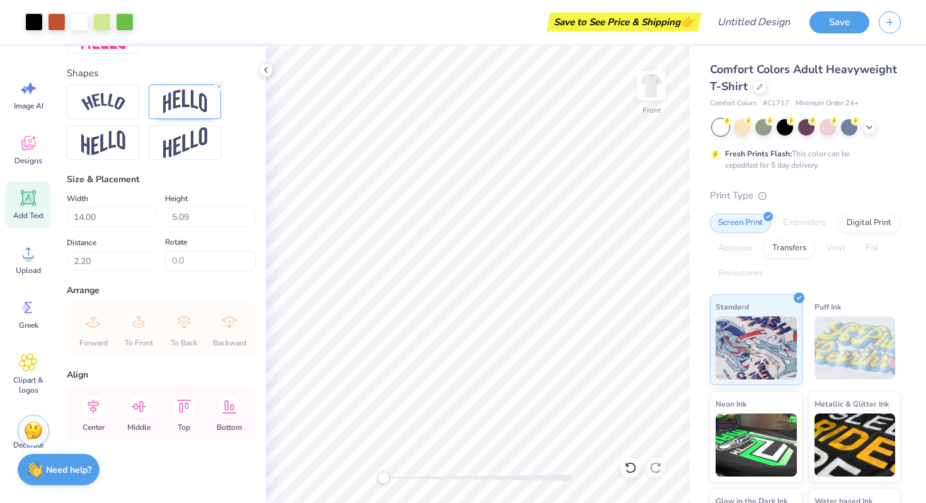
type input "10.64"
type input "2.65"
type input "14.35"
type textarea "Gameday"
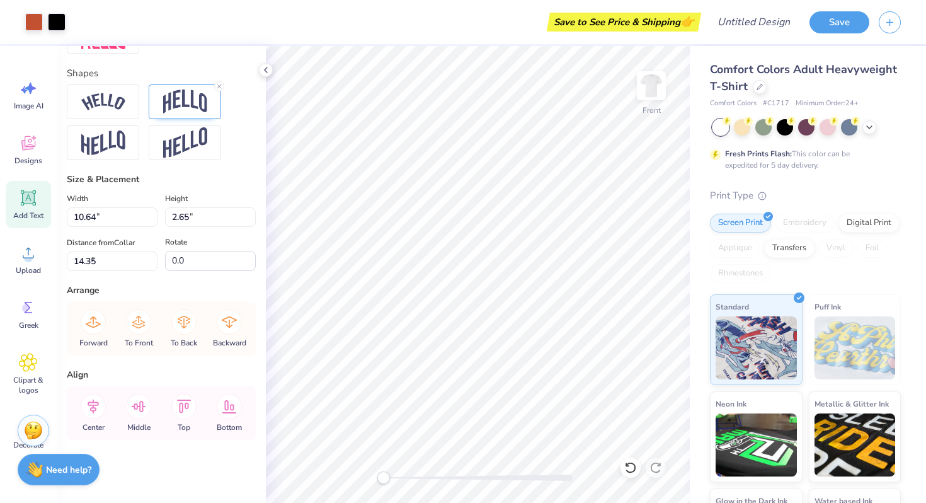
type input "14.00"
type input "5.09"
type input "2.20"
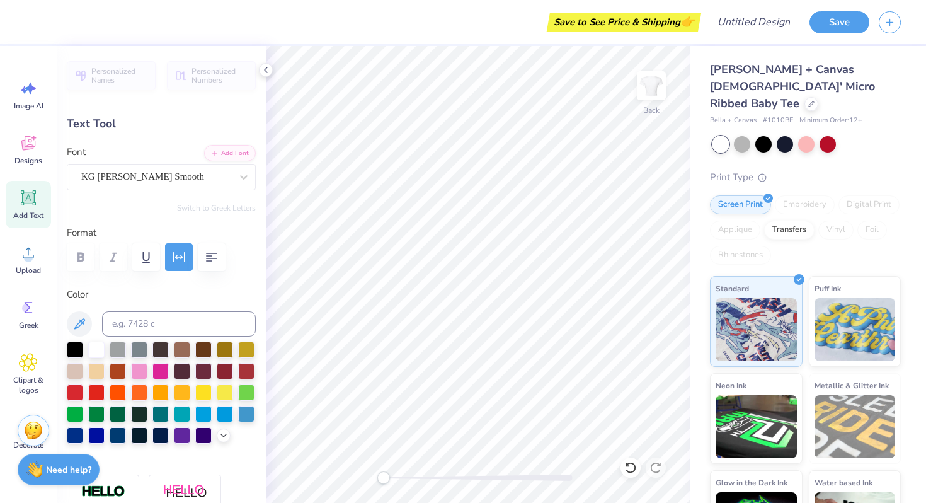
type textarea "Lassos"
click at [701, 309] on div "Bella + Canvas [DEMOGRAPHIC_DATA]' Micro Ribbed Baby Tee Bella + Canvas # 1010B…" at bounding box center [808, 303] width 236 height 515
type input "4.18"
type input "1.05"
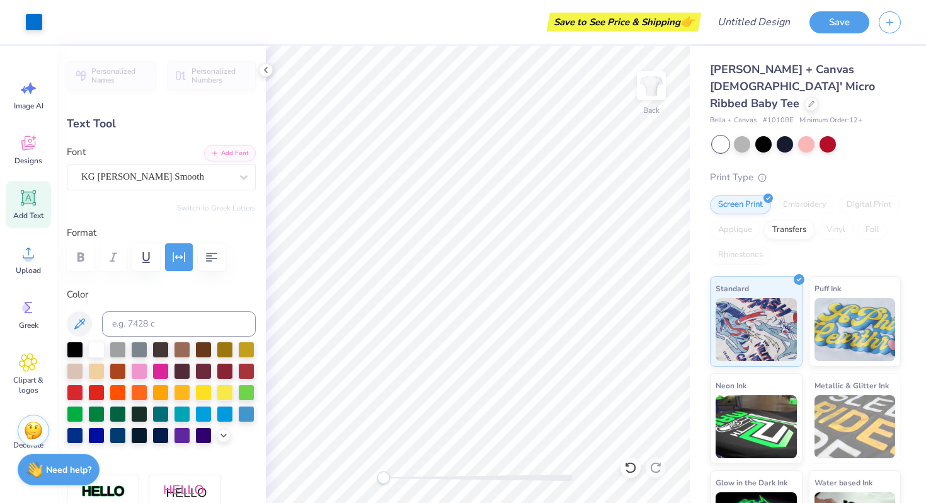
type input "1.70"
click at [203, 175] on div "KG [PERSON_NAME] Smooth" at bounding box center [156, 177] width 152 height 20
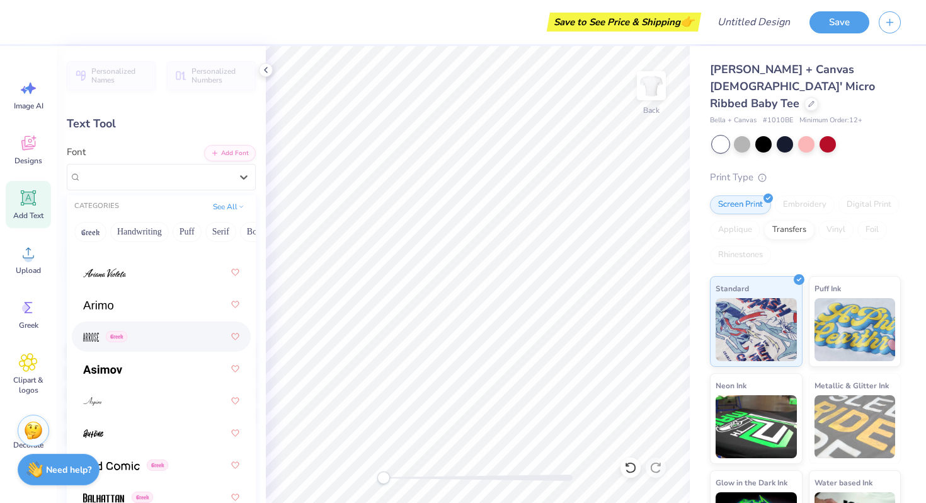
scroll to position [637, 0]
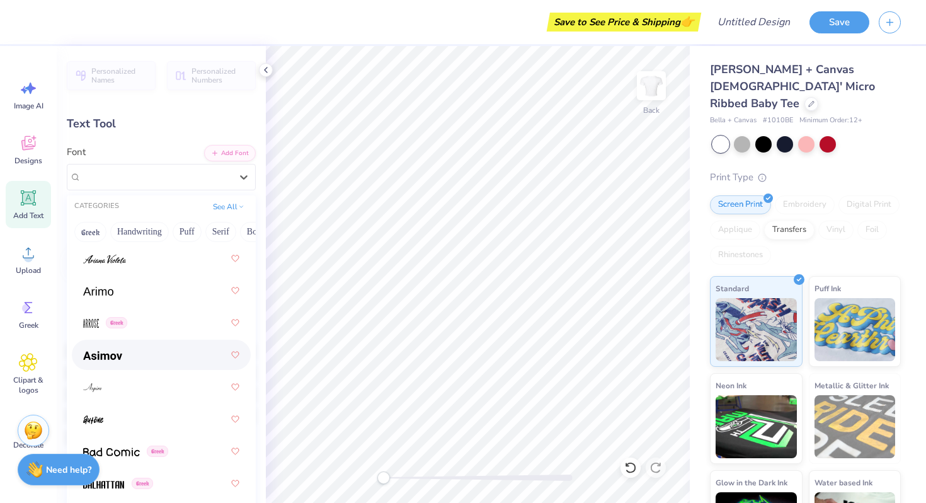
click at [123, 346] on div at bounding box center [161, 354] width 156 height 23
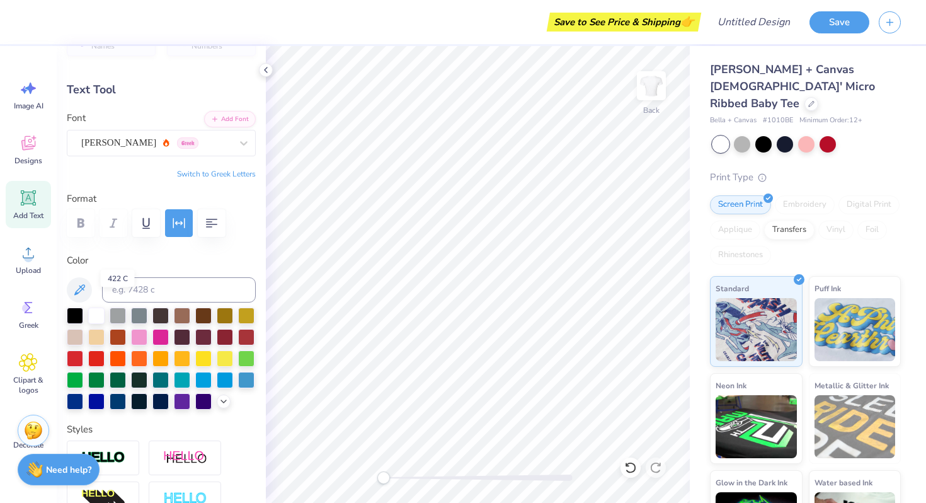
scroll to position [54, 0]
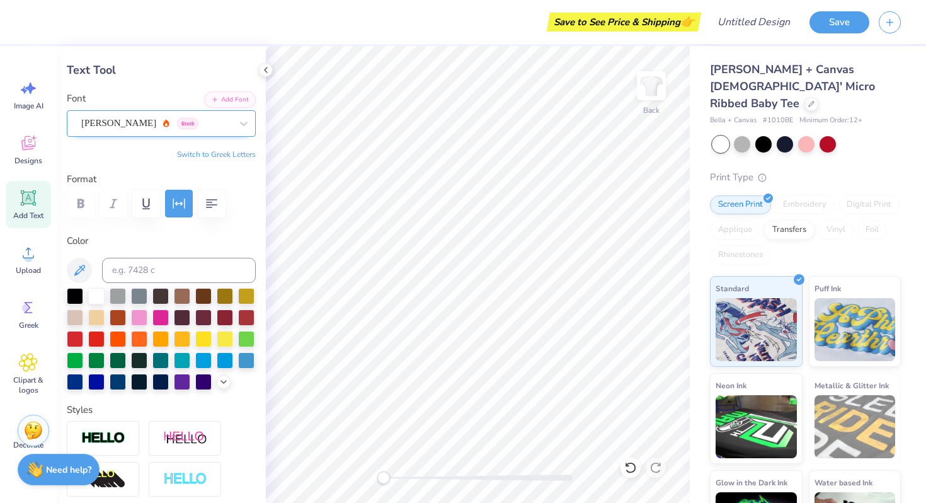
click at [111, 116] on div "[PERSON_NAME] Greek" at bounding box center [156, 123] width 152 height 20
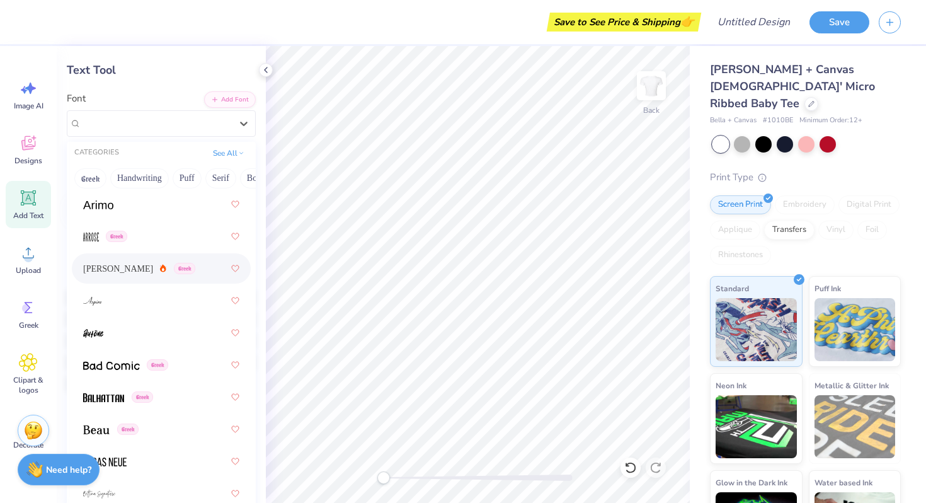
scroll to position [690, 0]
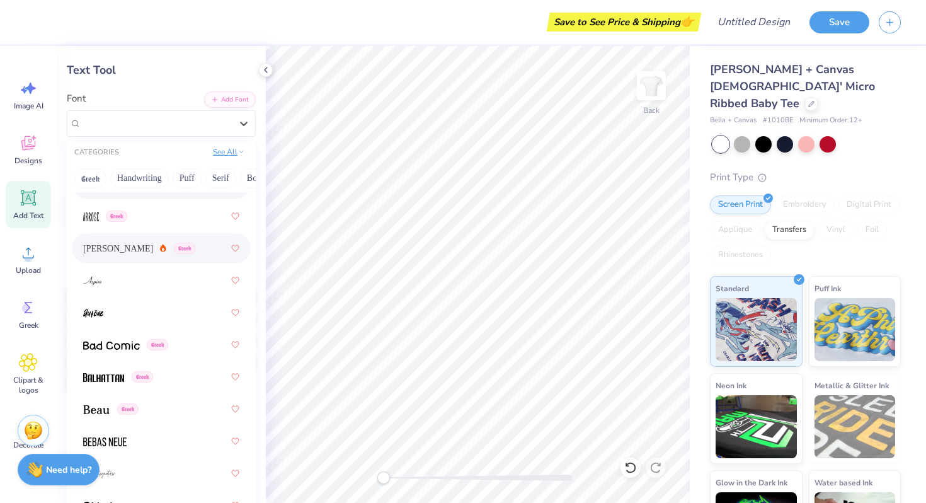
click at [222, 154] on button "See All" at bounding box center [228, 152] width 39 height 13
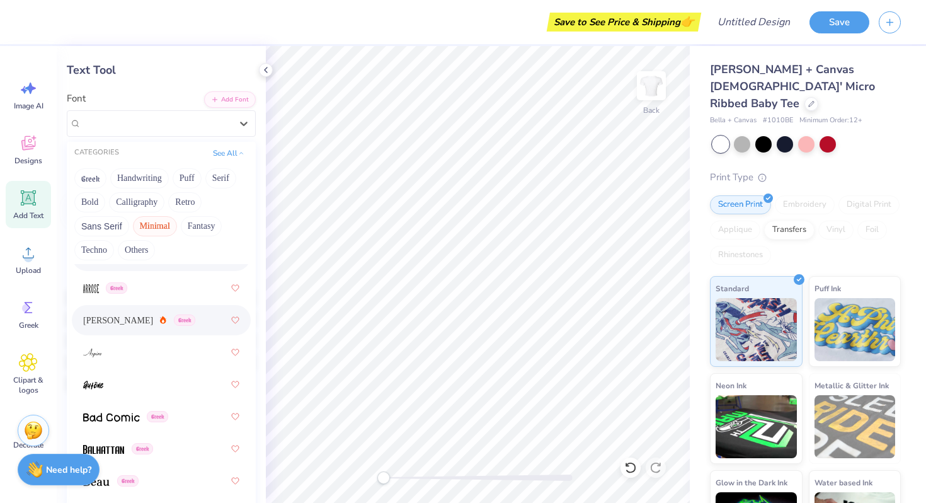
click at [154, 224] on button "Minimal" at bounding box center [155, 226] width 44 height 20
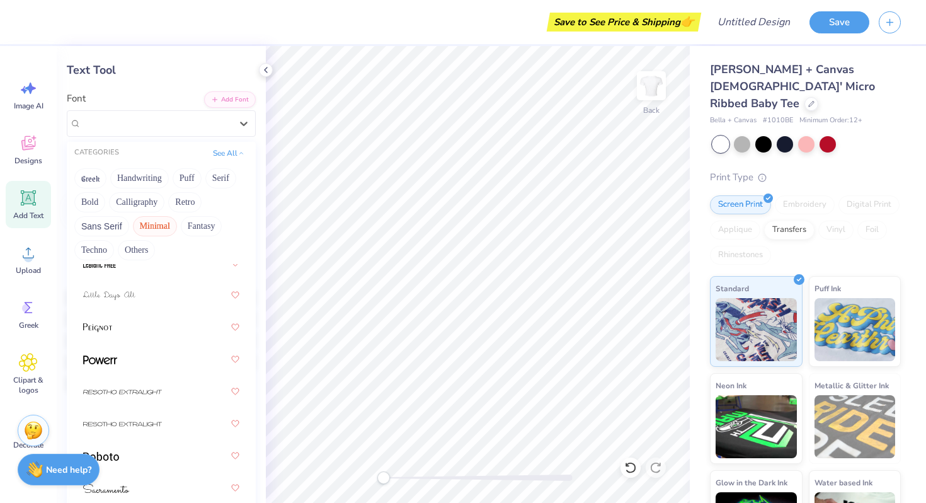
scroll to position [43, 0]
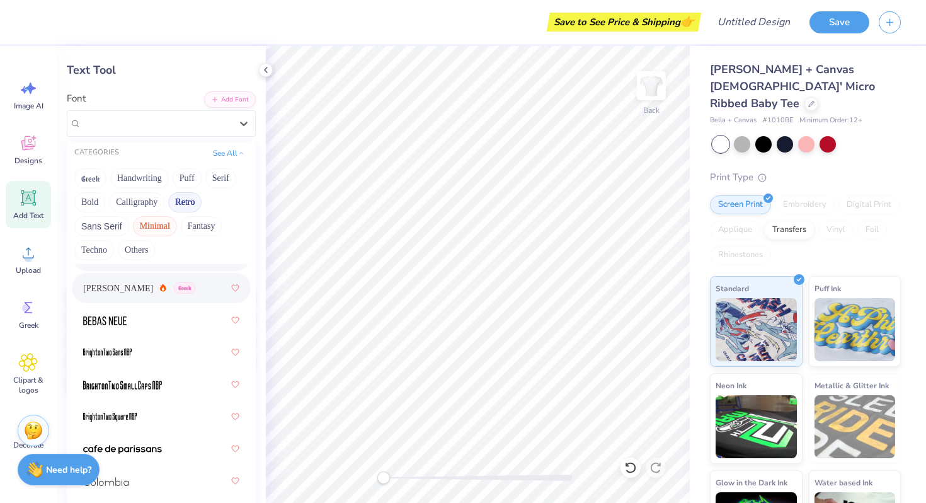
click at [183, 203] on button "Retro" at bounding box center [184, 202] width 33 height 20
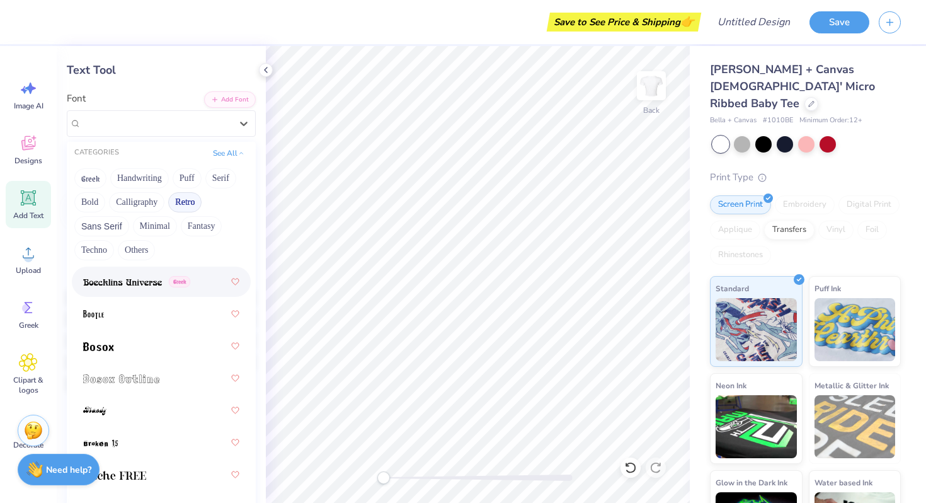
scroll to position [147, 0]
click at [89, 195] on button "Bold" at bounding box center [89, 202] width 31 height 20
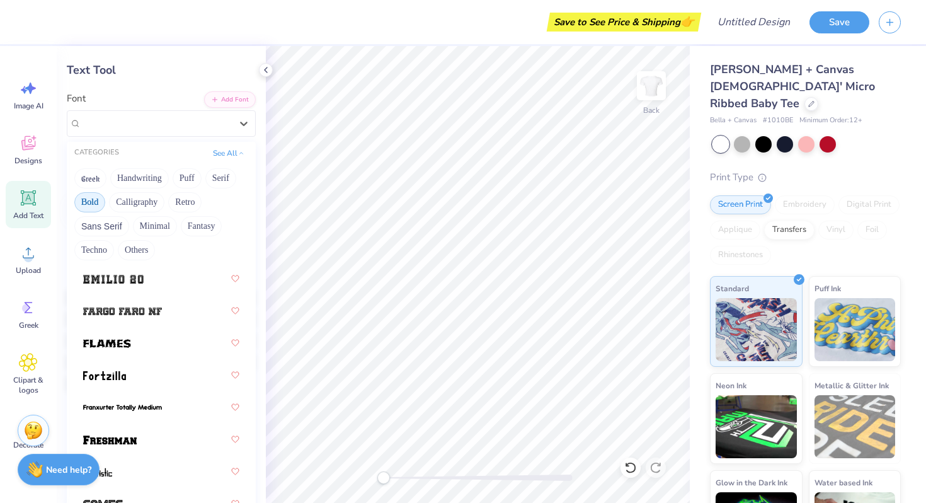
scroll to position [504, 0]
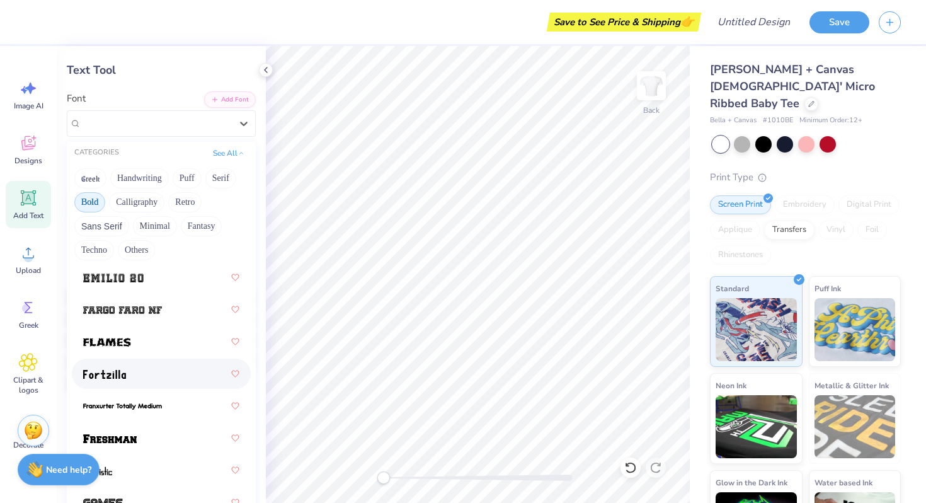
click at [160, 376] on div at bounding box center [161, 373] width 156 height 23
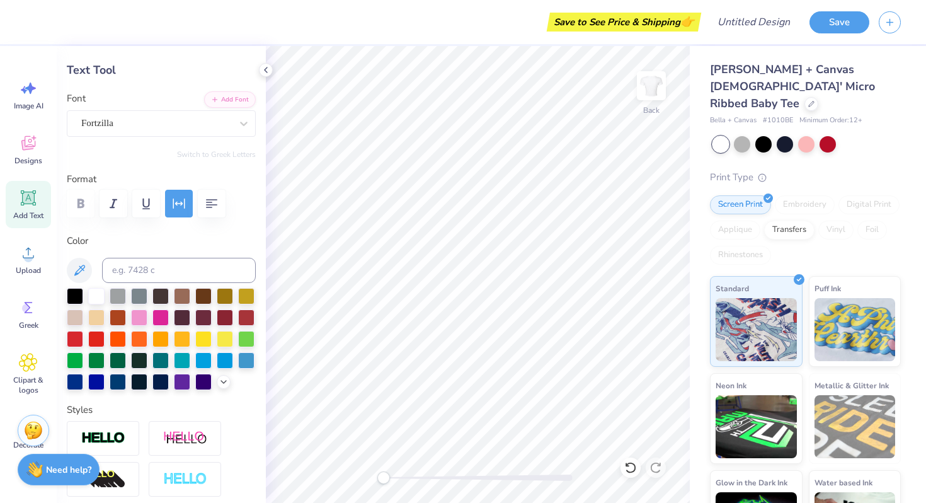
type input "6.07"
type input "2.07"
type input "2.80"
click at [164, 116] on div "KG [PERSON_NAME] Smooth" at bounding box center [156, 123] width 152 height 20
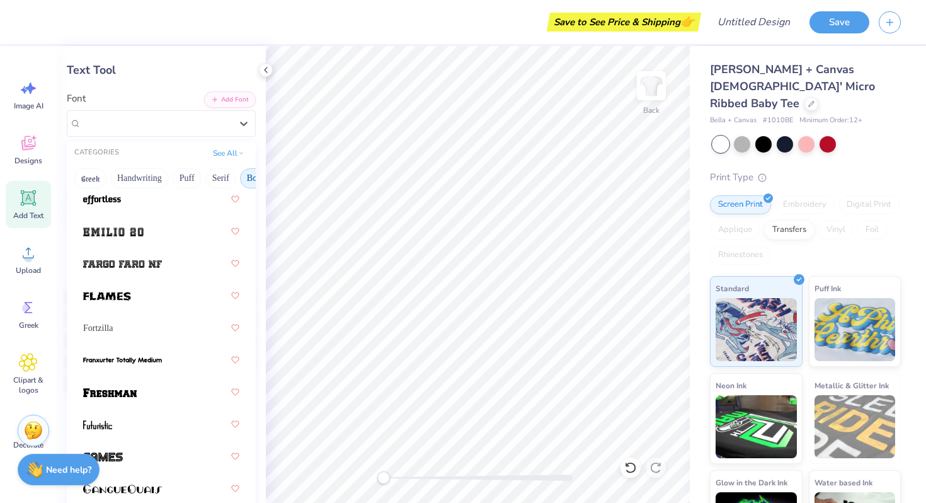
scroll to position [505, 0]
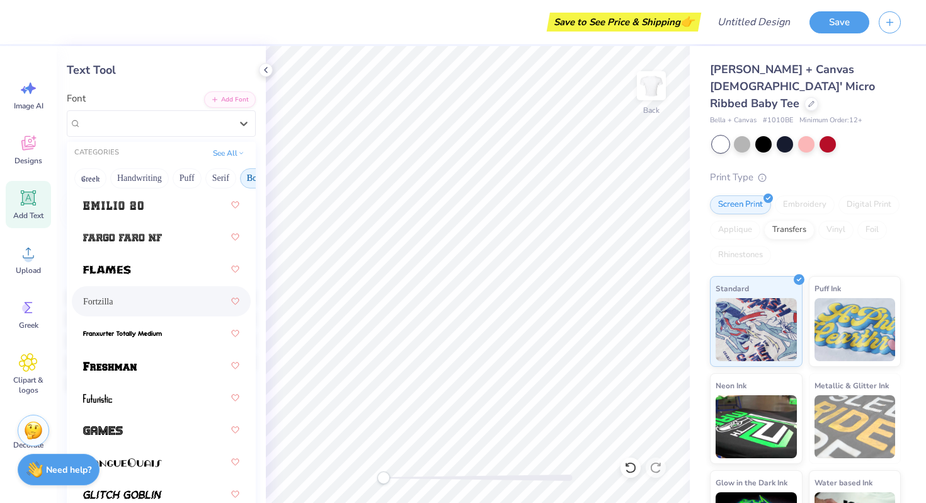
click at [183, 295] on div "Fortzilla" at bounding box center [161, 301] width 156 height 23
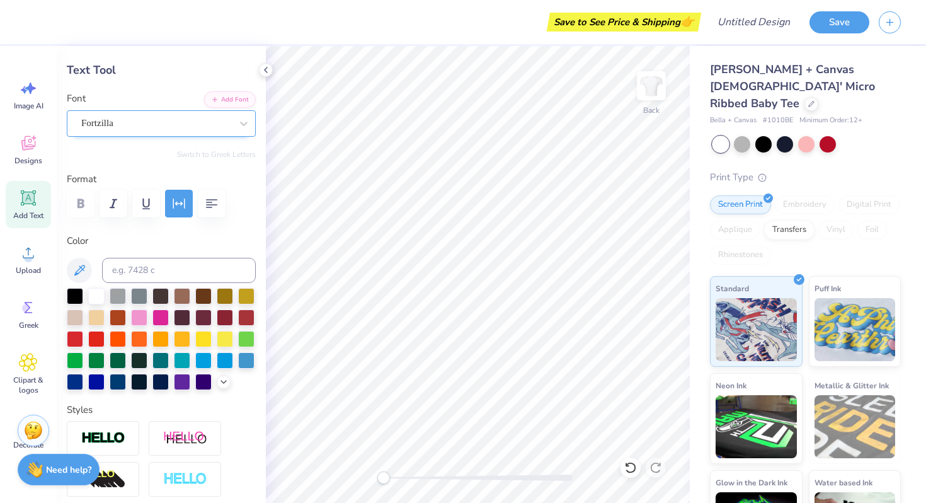
click at [124, 126] on div "Fortzilla" at bounding box center [156, 123] width 152 height 20
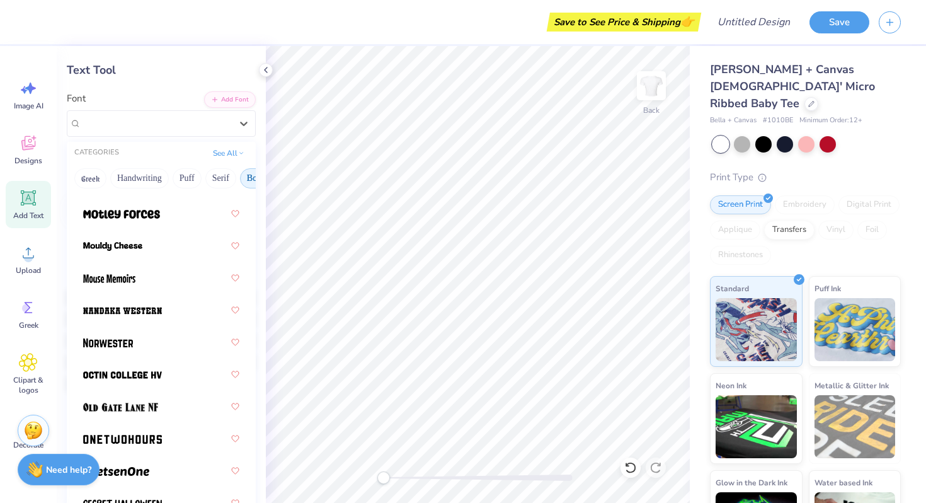
scroll to position [1623, 0]
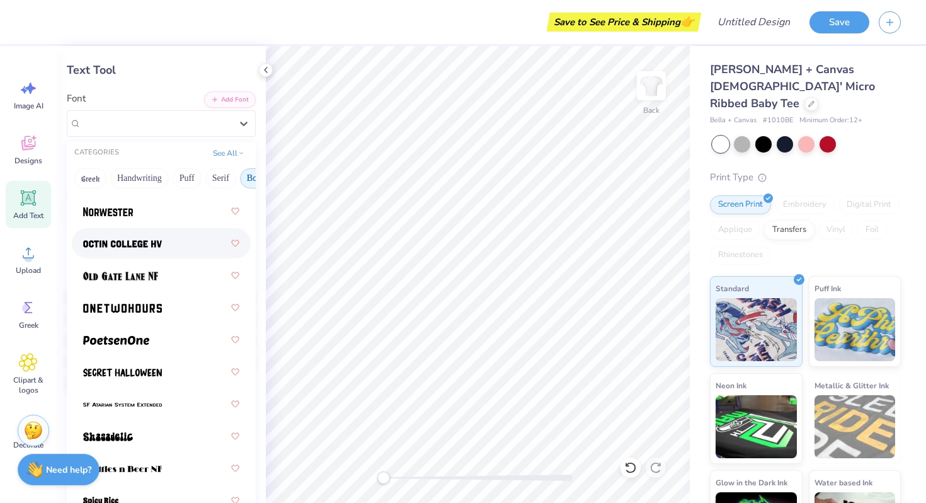
click at [149, 237] on span at bounding box center [122, 243] width 79 height 13
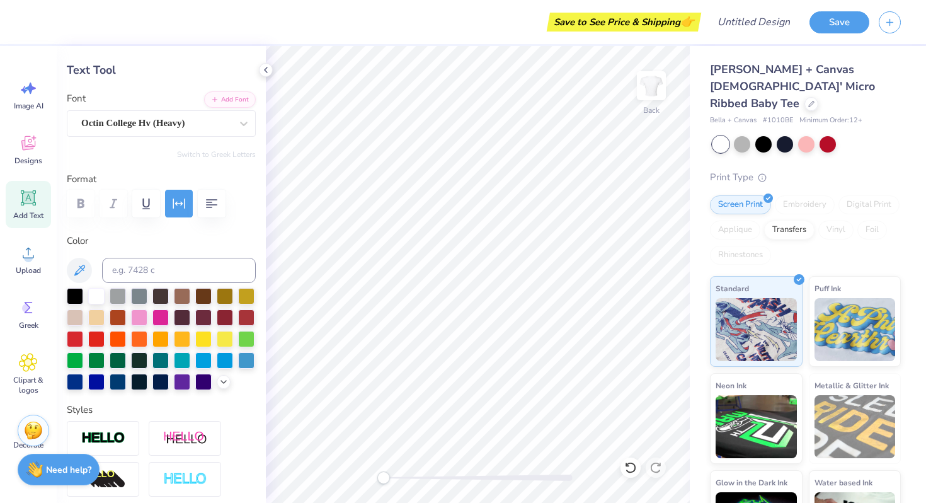
type input "4.32"
type input "1.33"
type input "3.17"
